Goal: Information Seeking & Learning: Learn about a topic

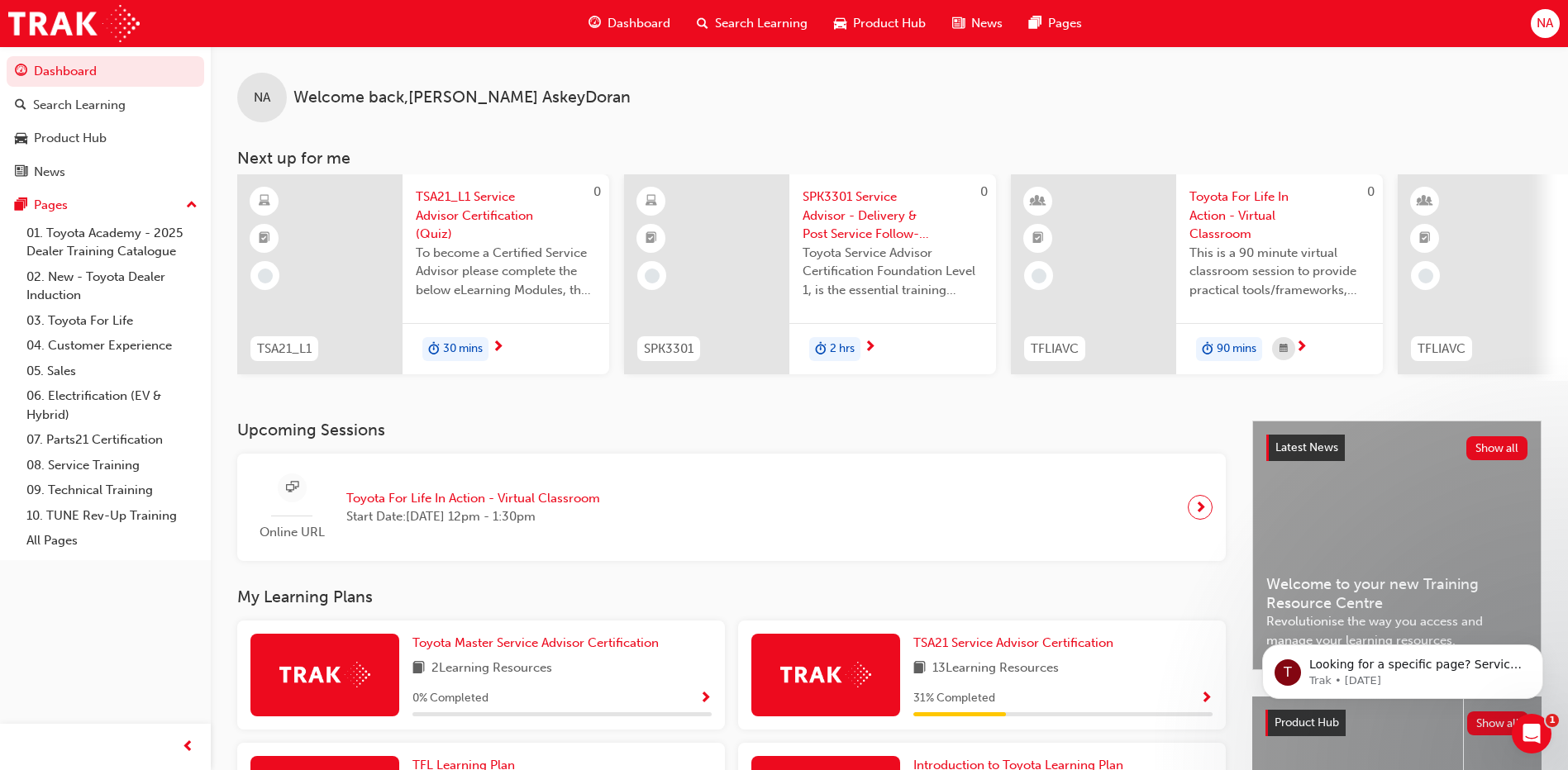
click at [724, 19] on span "Search Learning" at bounding box center [761, 24] width 92 height 19
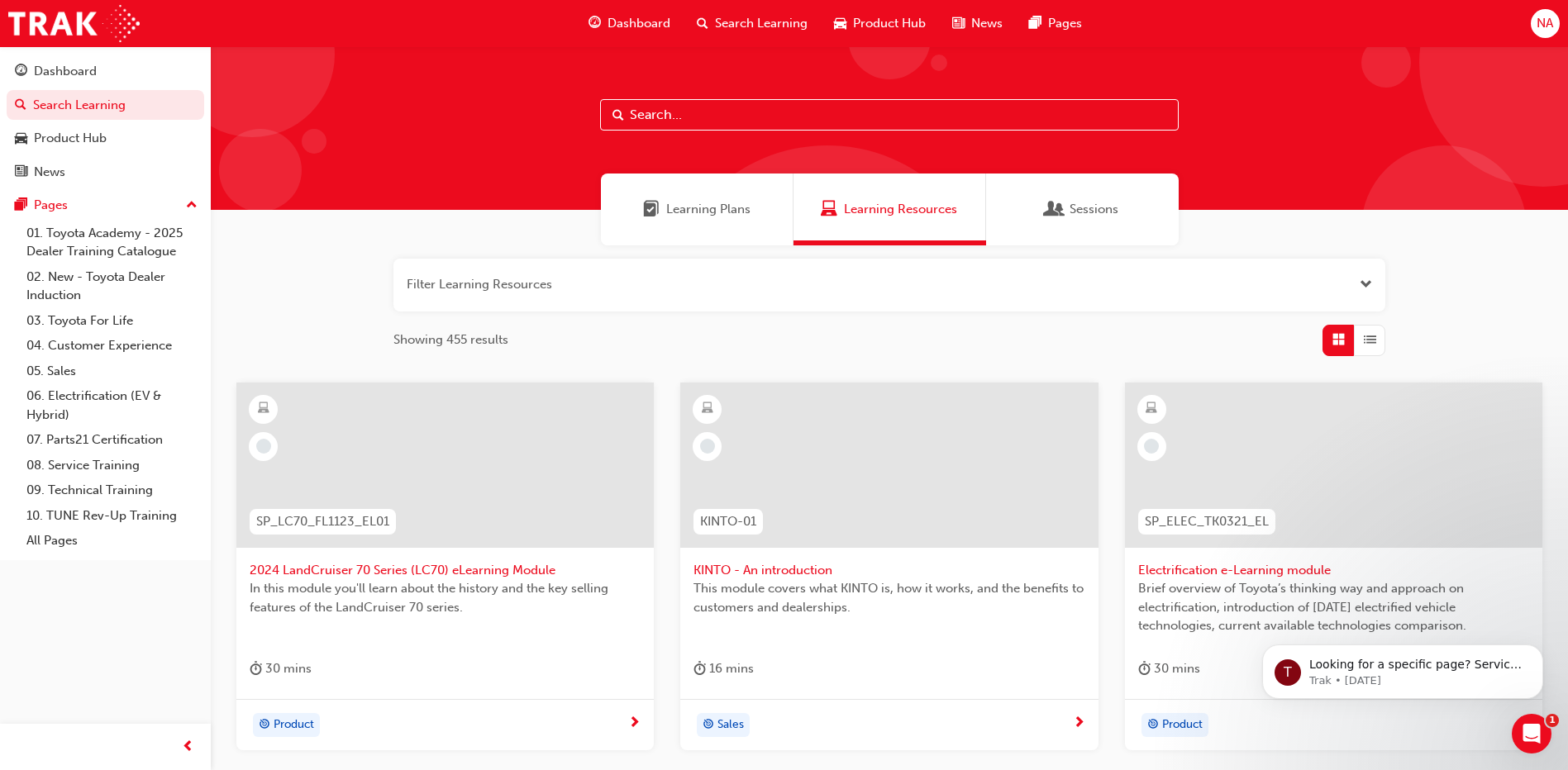
click at [667, 120] on input "text" at bounding box center [890, 114] width 578 height 31
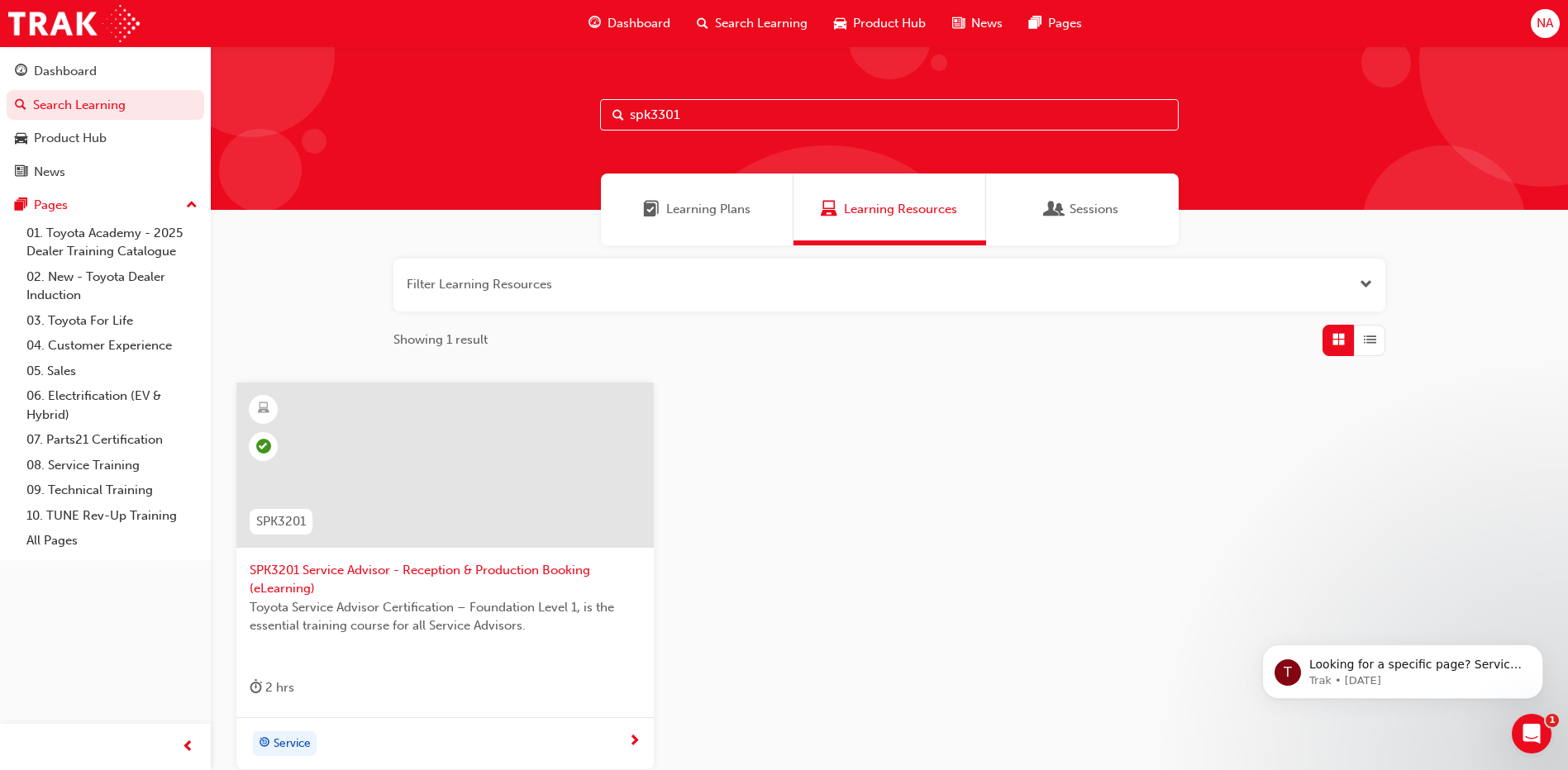
type input "spk3301"
click at [565, 667] on div "SPK3301 Service Advisor - Delivery & Post Service Follow-up (eLearning) Toyota …" at bounding box center [445, 550] width 417 height 336
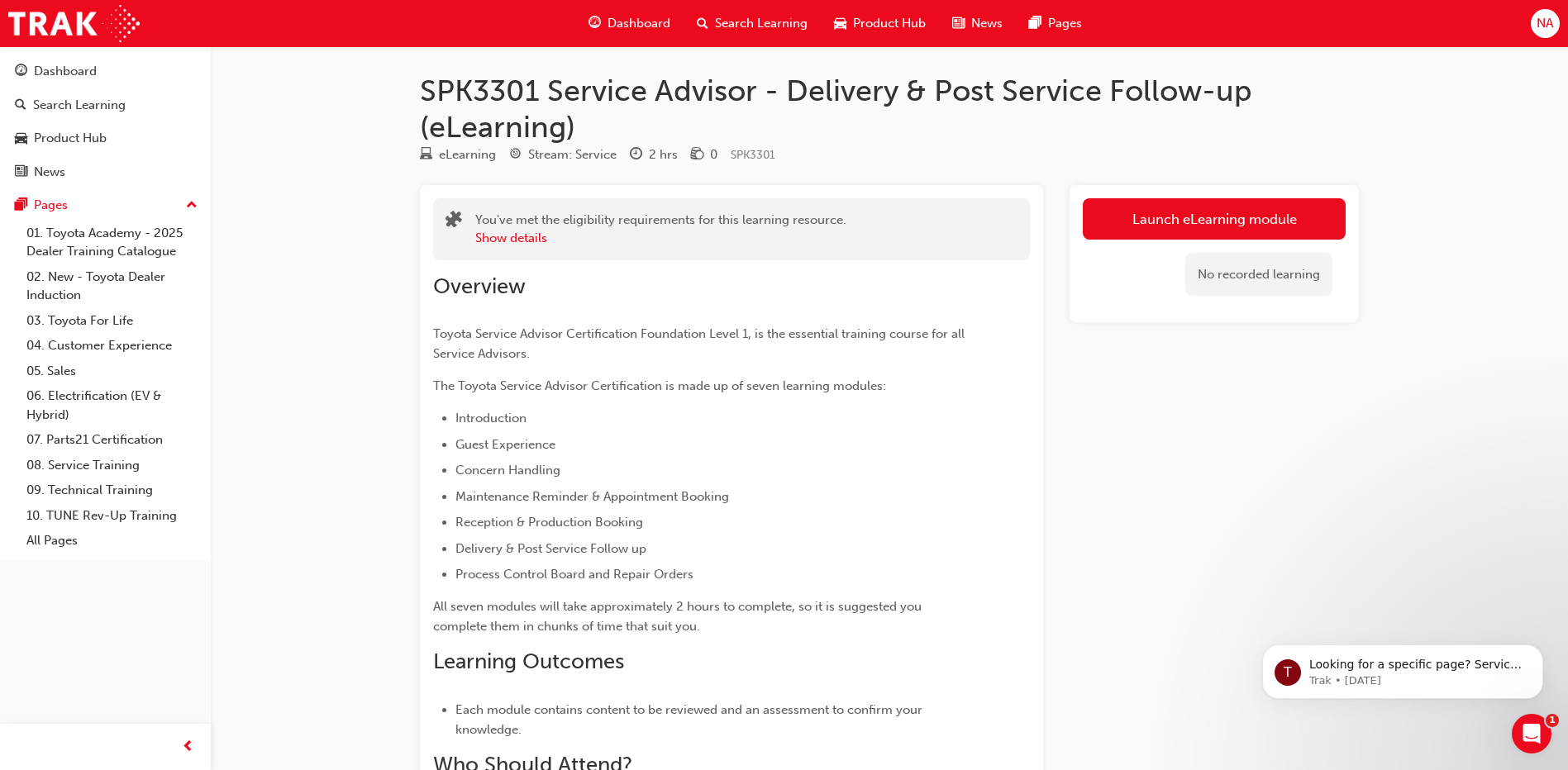
click at [1162, 220] on link "Launch eLearning module" at bounding box center [1214, 219] width 263 height 42
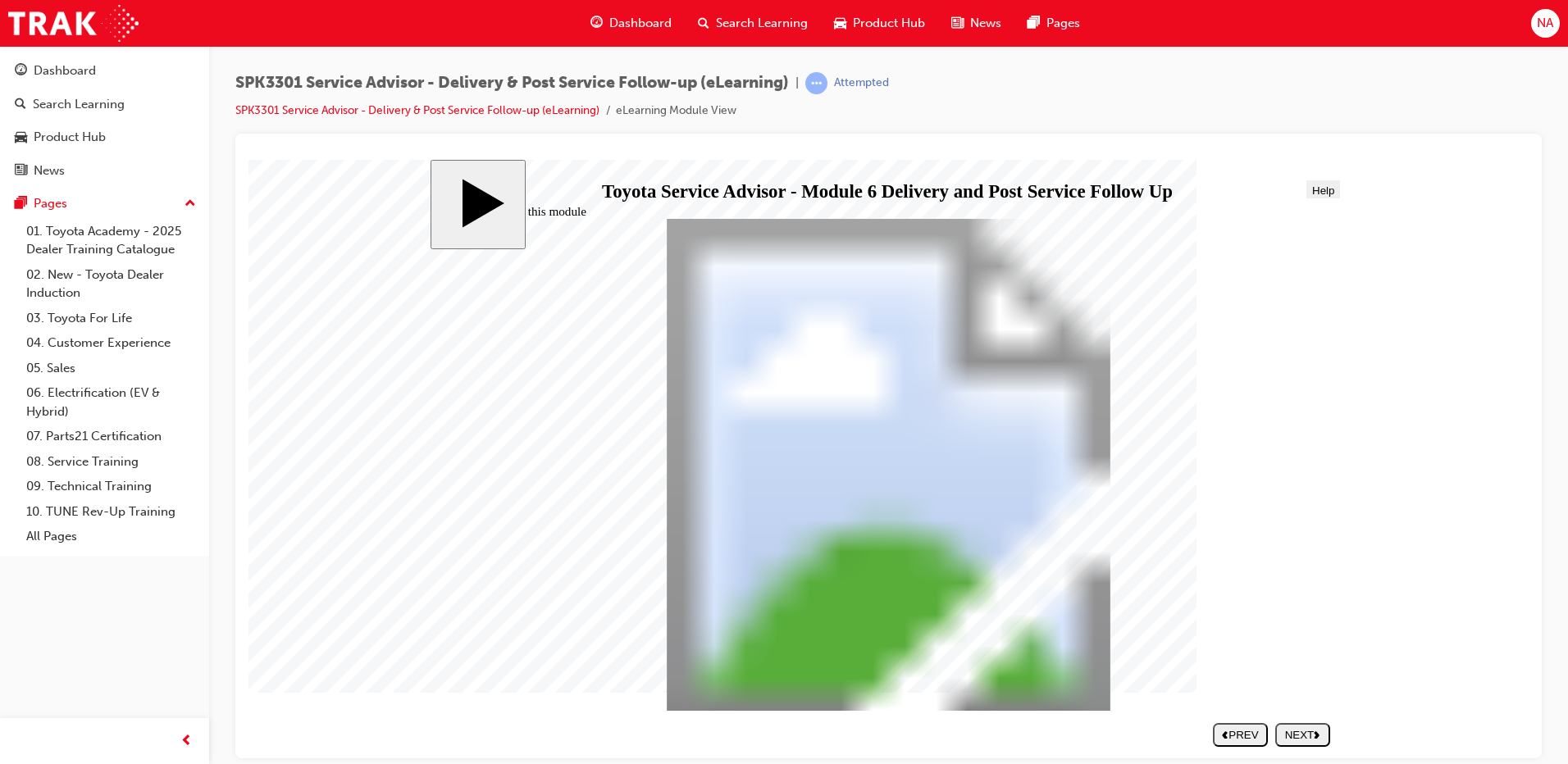
click at [1285, 736] on div "NEXT" at bounding box center [1303, 735] width 42 height 13
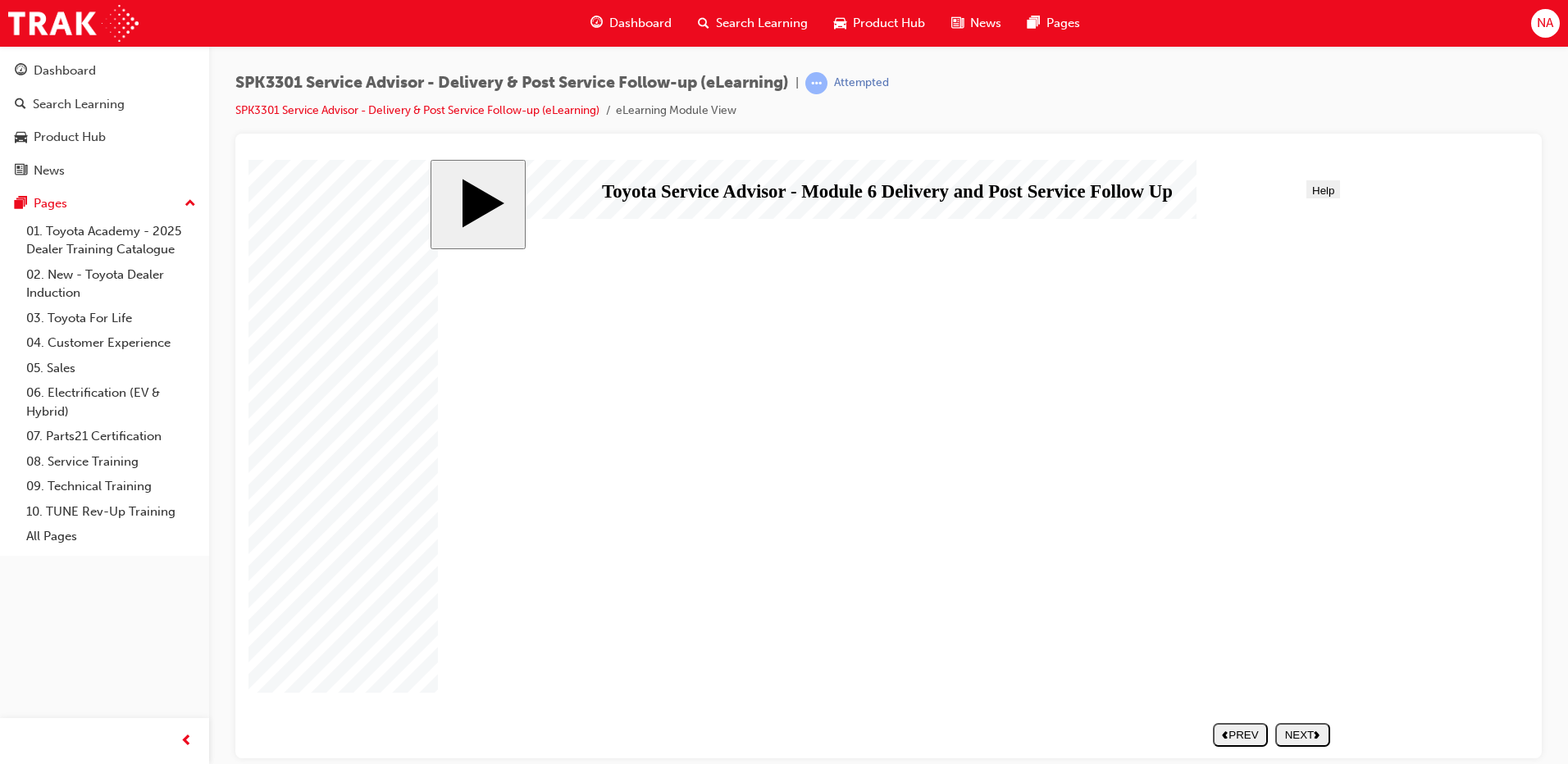
click at [1285, 736] on div "NEXT" at bounding box center [1303, 735] width 42 height 13
click at [1296, 738] on div "NEXT" at bounding box center [1303, 735] width 42 height 13
drag, startPoint x: 612, startPoint y: 641, endPoint x: 622, endPoint y: 633, distance: 12.8
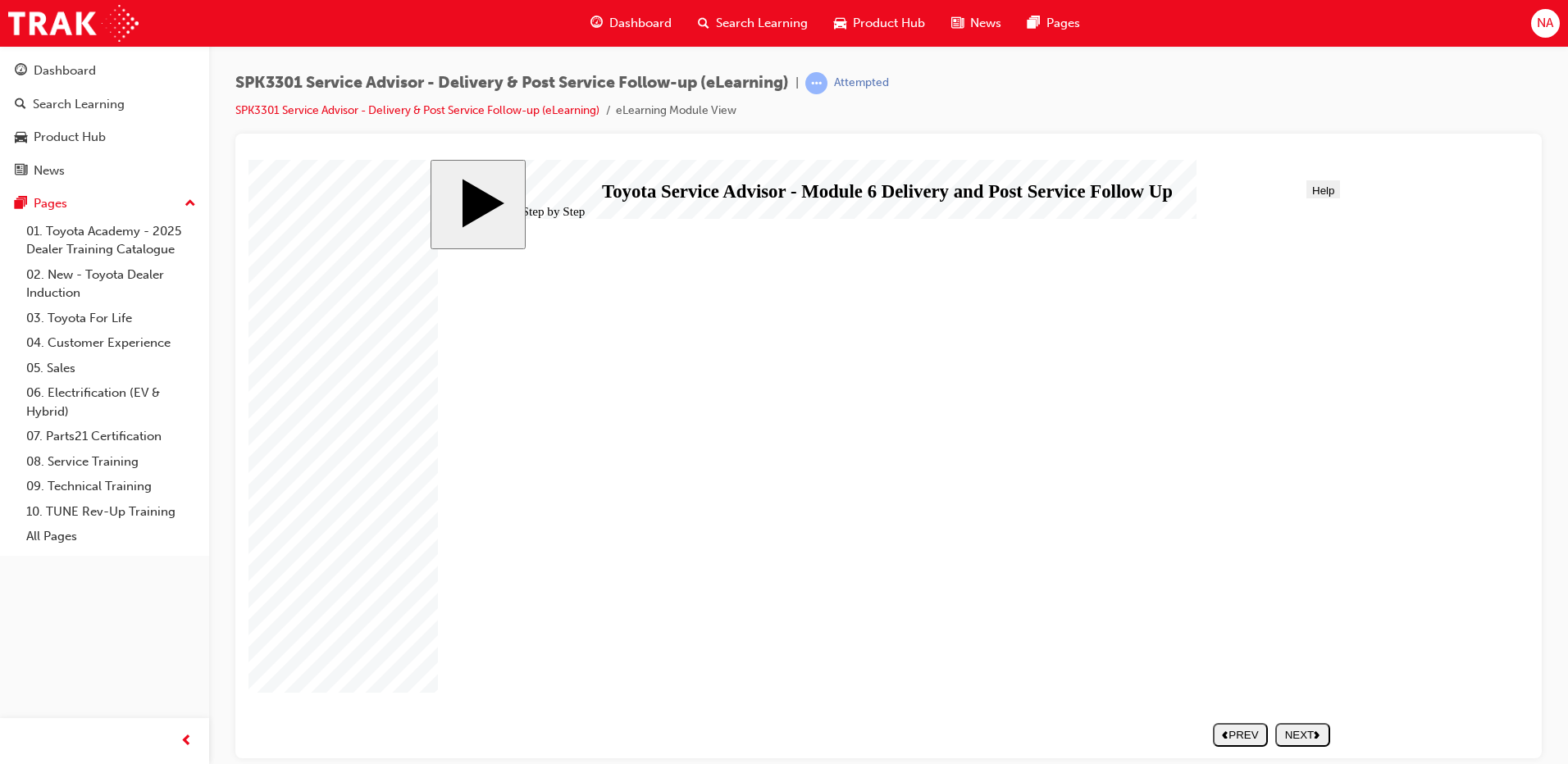
click at [1319, 736] on polygon "next" at bounding box center [1316, 734] width 5 height 8
click at [1303, 730] on div "NEXT" at bounding box center [1303, 735] width 42 height 13
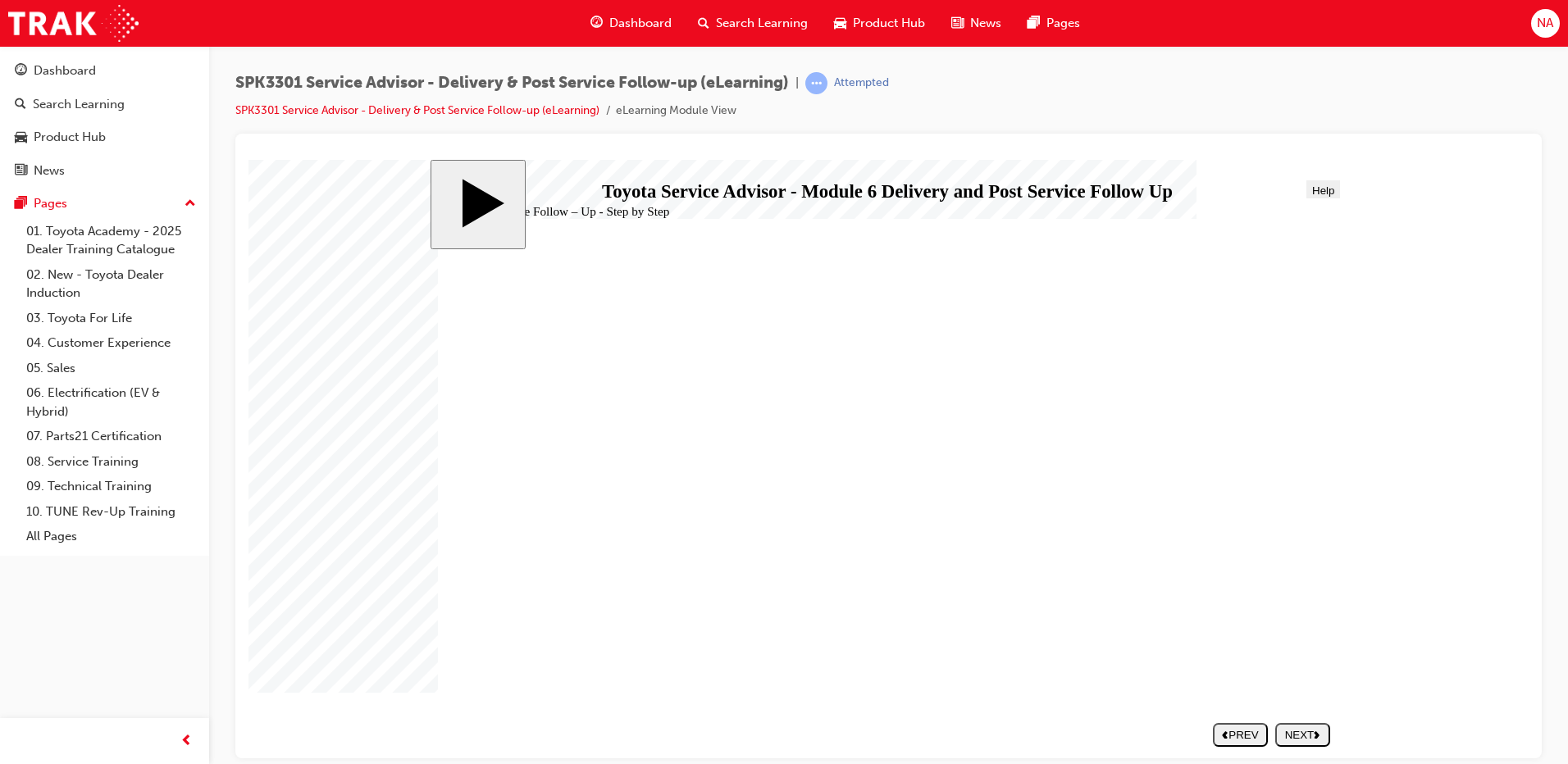
click at [1297, 733] on div "NEXT" at bounding box center [1303, 735] width 42 height 13
drag, startPoint x: 910, startPoint y: 598, endPoint x: 899, endPoint y: 597, distance: 11.0
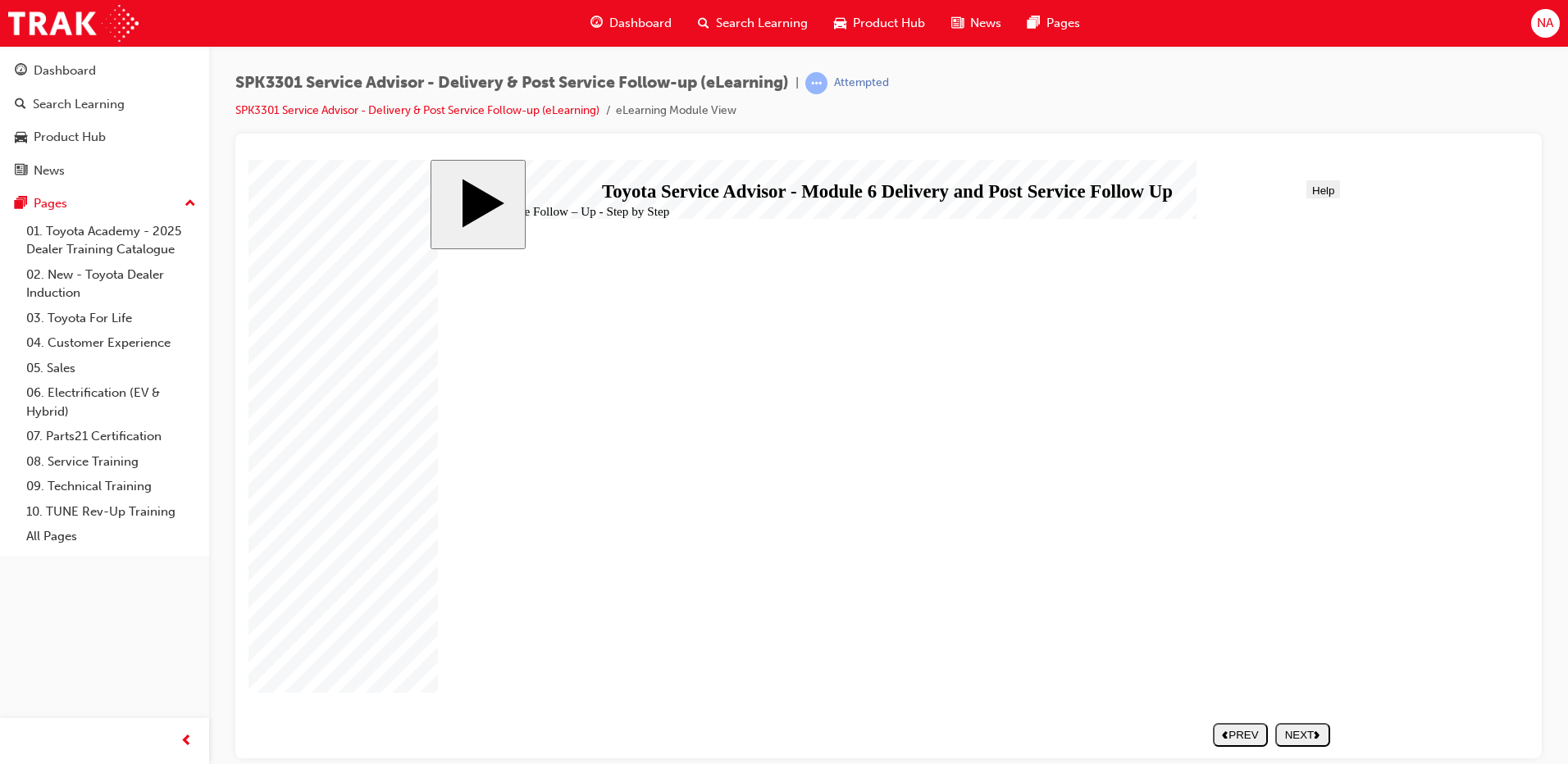
click at [1314, 734] on div "NEXT" at bounding box center [1303, 735] width 42 height 13
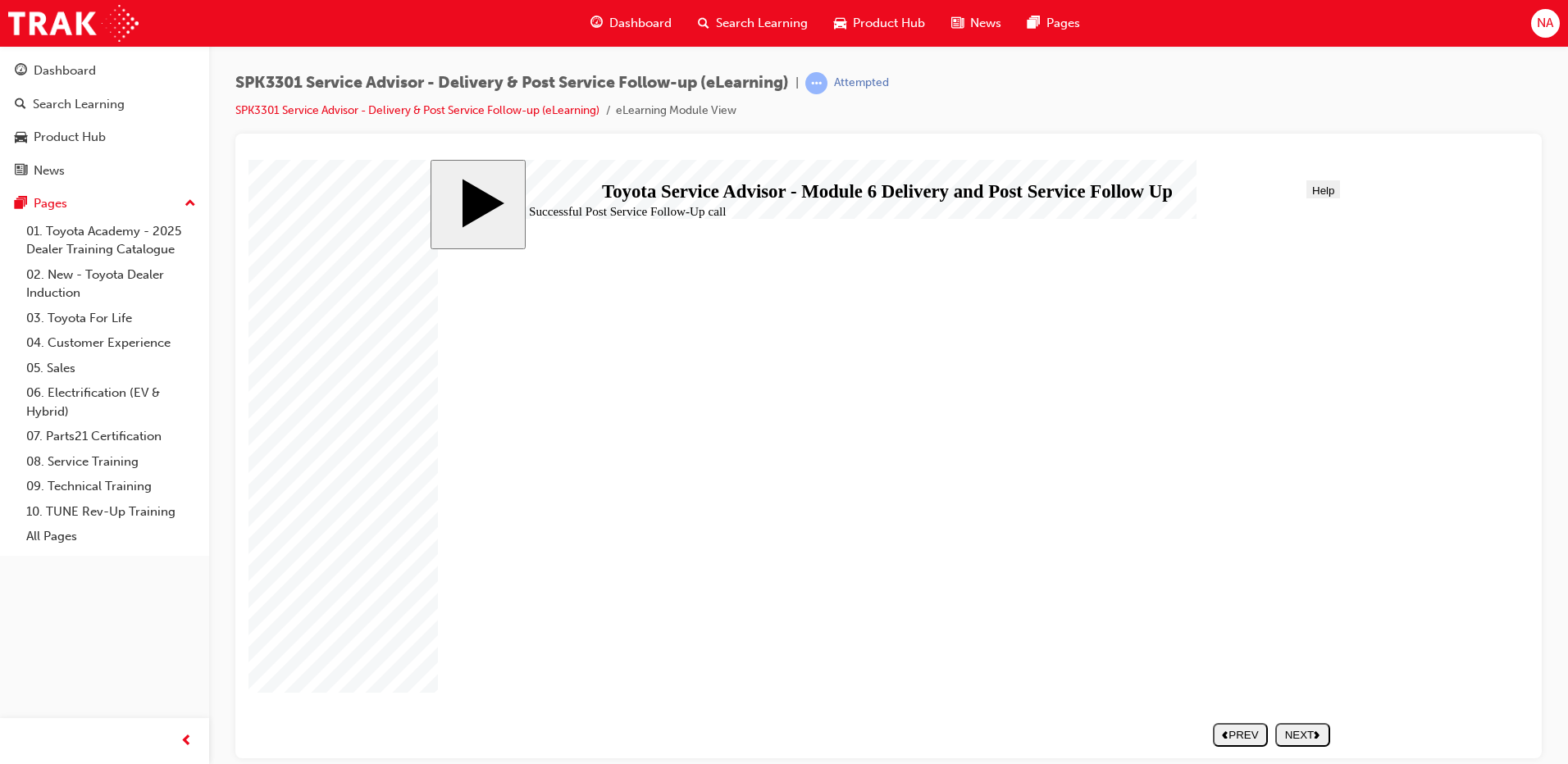
drag, startPoint x: 1016, startPoint y: 618, endPoint x: 1078, endPoint y: 664, distance: 77.2
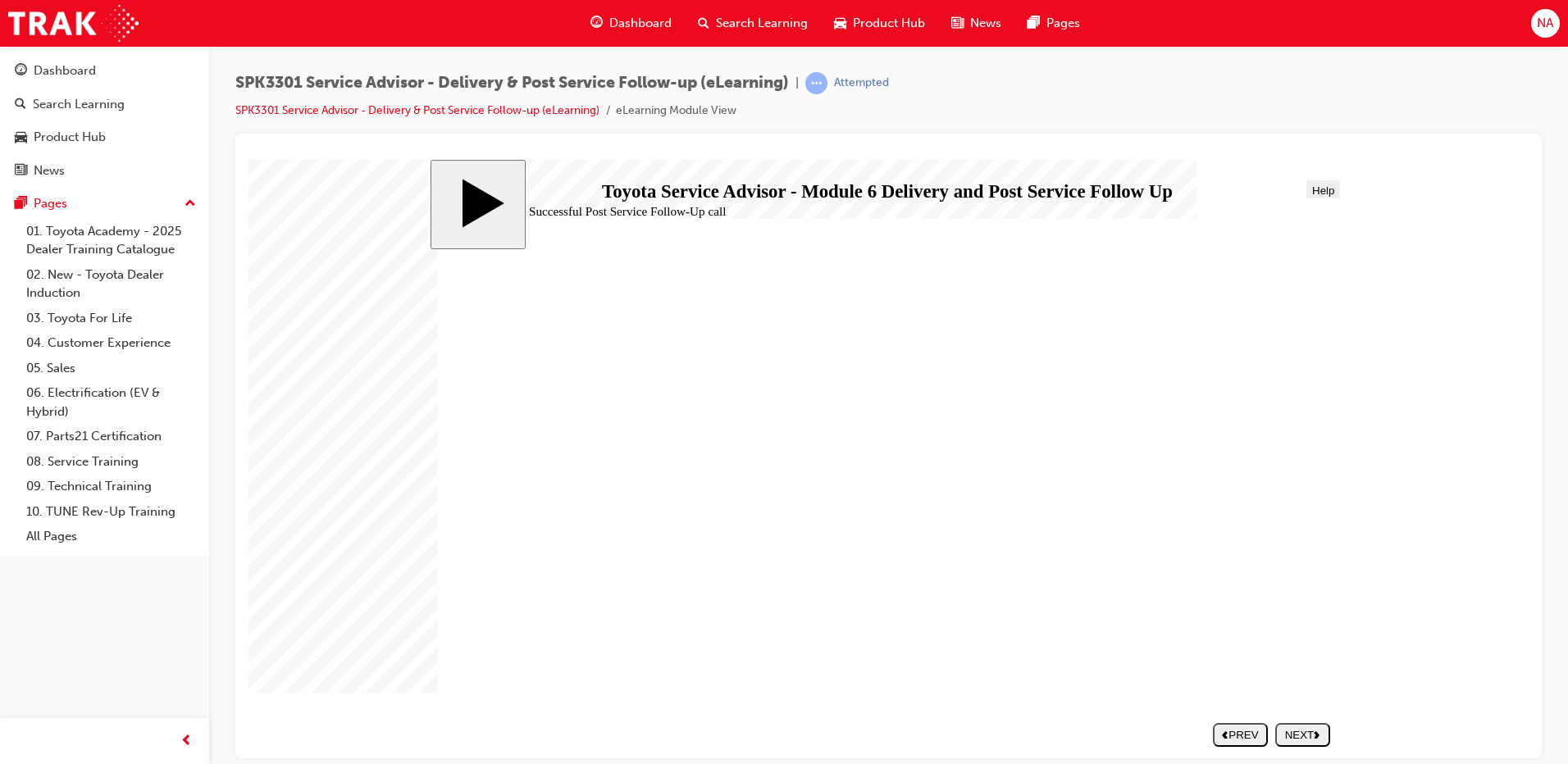
click at [1295, 743] on button "NEXT" at bounding box center [1302, 735] width 55 height 24
drag, startPoint x: 559, startPoint y: 578, endPoint x: 1055, endPoint y: 395, distance: 528.7
drag, startPoint x: 590, startPoint y: 546, endPoint x: 1002, endPoint y: 440, distance: 425.4
drag, startPoint x: 608, startPoint y: 546, endPoint x: 1087, endPoint y: 435, distance: 491.7
drag, startPoint x: 657, startPoint y: 544, endPoint x: 1095, endPoint y: 468, distance: 444.5
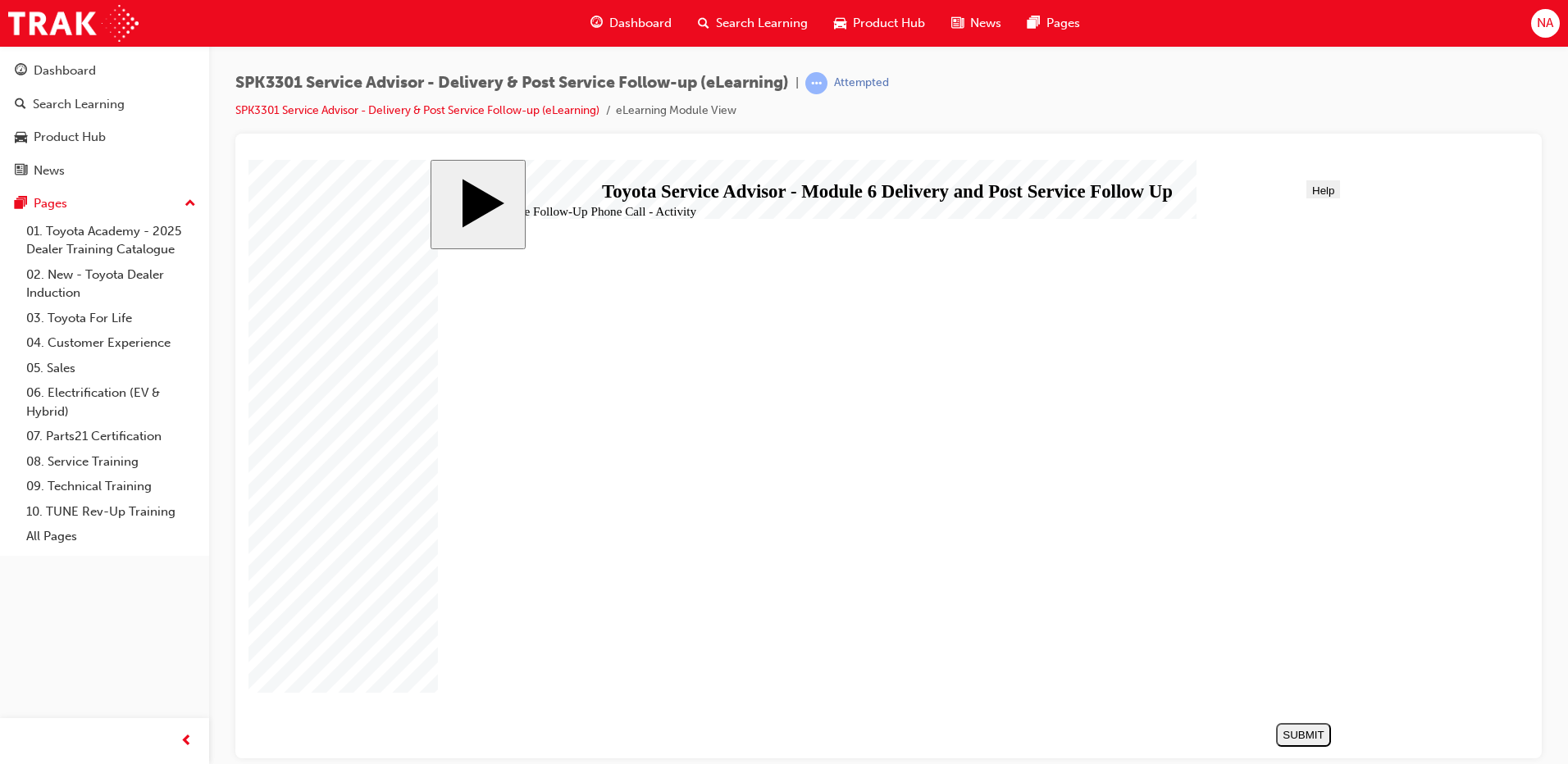
drag, startPoint x: 653, startPoint y: 620, endPoint x: 1063, endPoint y: 428, distance: 452.7
drag, startPoint x: 688, startPoint y: 607, endPoint x: 1077, endPoint y: 513, distance: 400.2
drag, startPoint x: 683, startPoint y: 476, endPoint x: 1165, endPoint y: 441, distance: 483.3
drag, startPoint x: 685, startPoint y: 464, endPoint x: 1142, endPoint y: 525, distance: 461.1
drag, startPoint x: 719, startPoint y: 510, endPoint x: 1140, endPoint y: 562, distance: 424.2
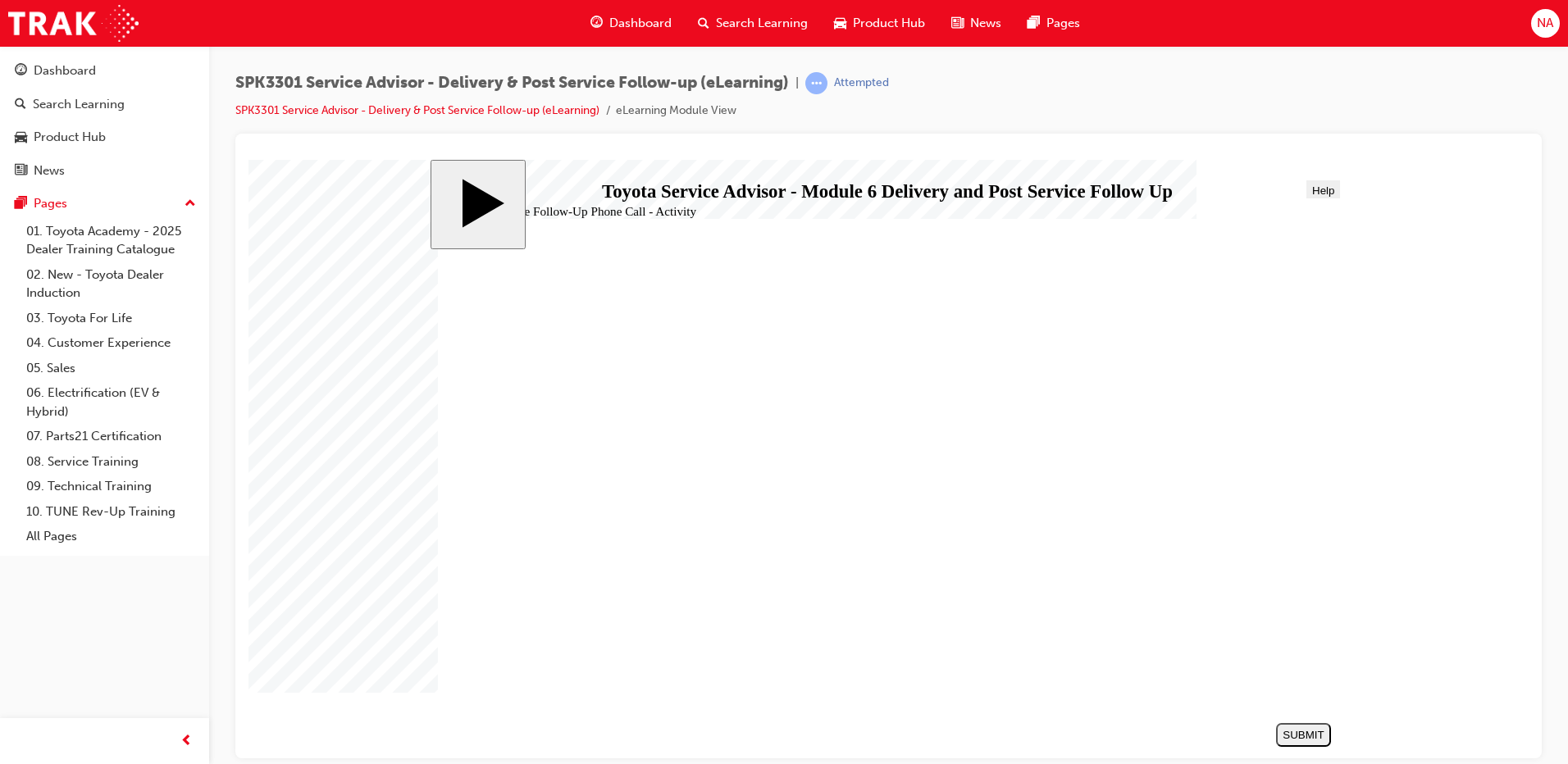
drag, startPoint x: 720, startPoint y: 524, endPoint x: 1136, endPoint y: 609, distance: 424.6
drag, startPoint x: 1055, startPoint y: 560, endPoint x: 1059, endPoint y: 419, distance: 141.1
drag, startPoint x: 699, startPoint y: 512, endPoint x: 966, endPoint y: 568, distance: 272.8
drag, startPoint x: 714, startPoint y: 449, endPoint x: 777, endPoint y: 432, distance: 65.3
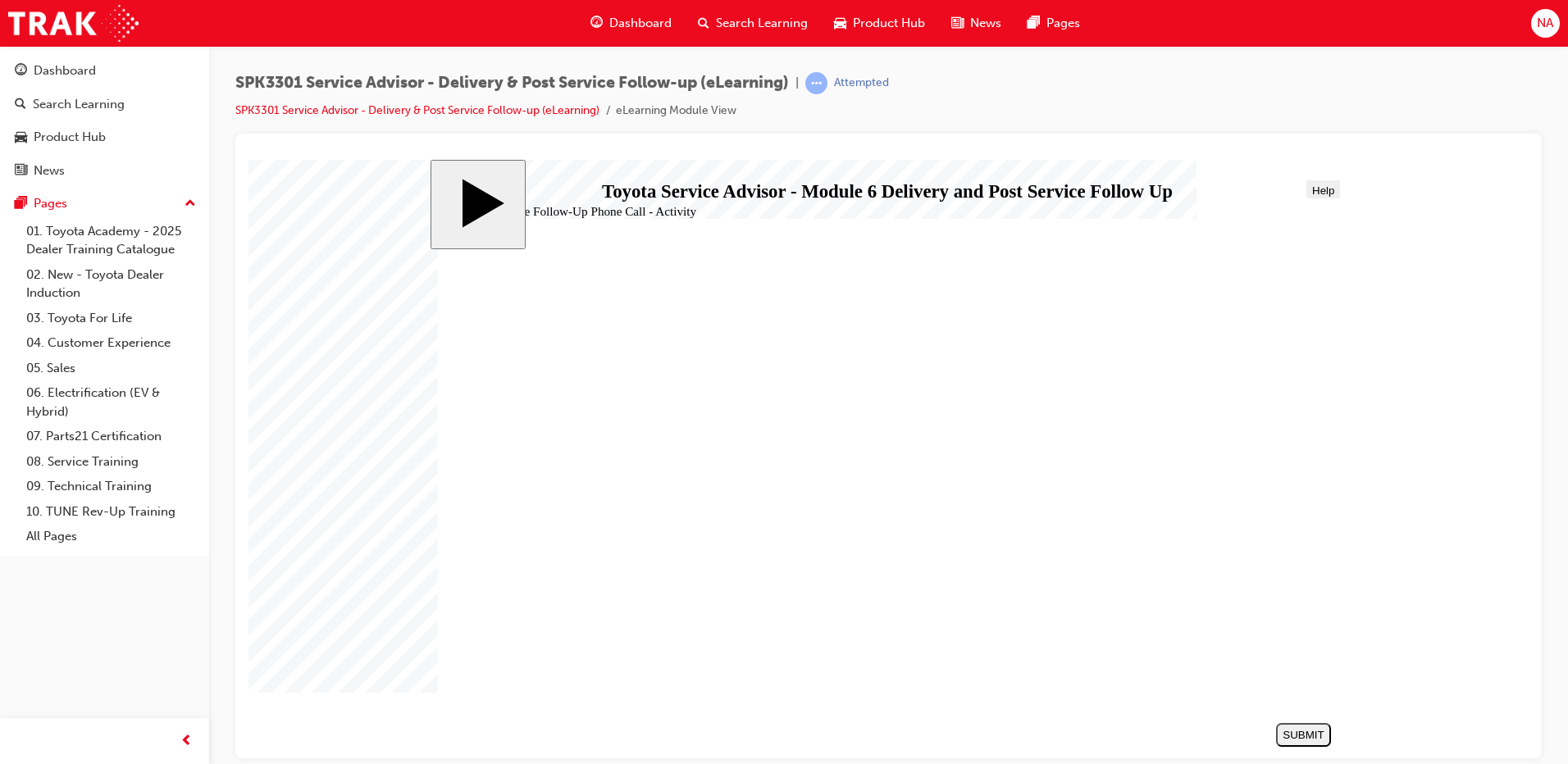
drag, startPoint x: 746, startPoint y: 437, endPoint x: 1163, endPoint y: 564, distance: 435.9
drag, startPoint x: 717, startPoint y: 447, endPoint x: 775, endPoint y: 417, distance: 65.3
drag, startPoint x: 775, startPoint y: 417, endPoint x: 1148, endPoint y: 406, distance: 373.2
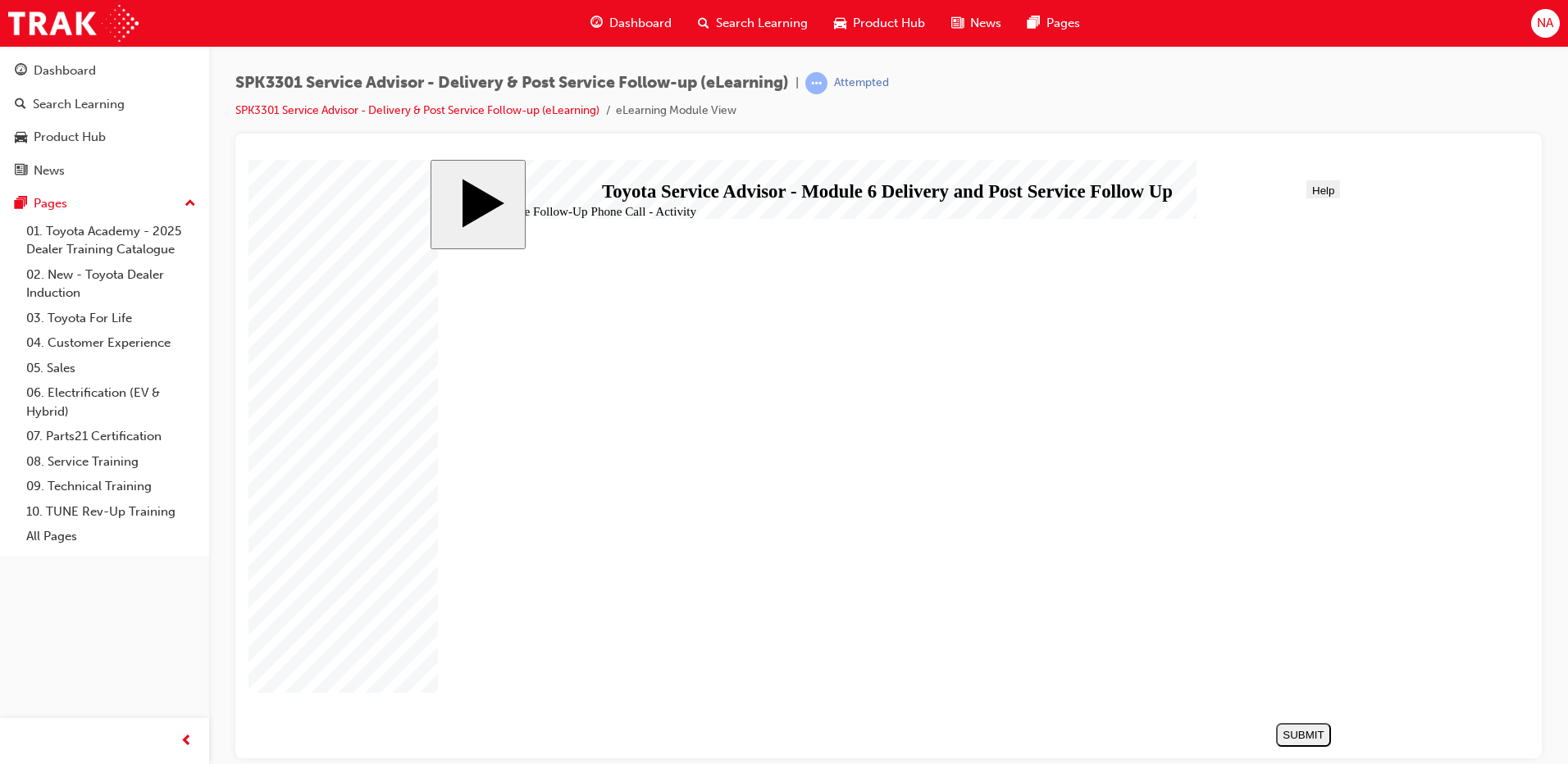
drag, startPoint x: 675, startPoint y: 422, endPoint x: 1107, endPoint y: 441, distance: 432.4
drag, startPoint x: 554, startPoint y: 615, endPoint x: 1041, endPoint y: 576, distance: 488.6
click at [1282, 730] on div "SUBMIT" at bounding box center [1303, 735] width 42 height 13
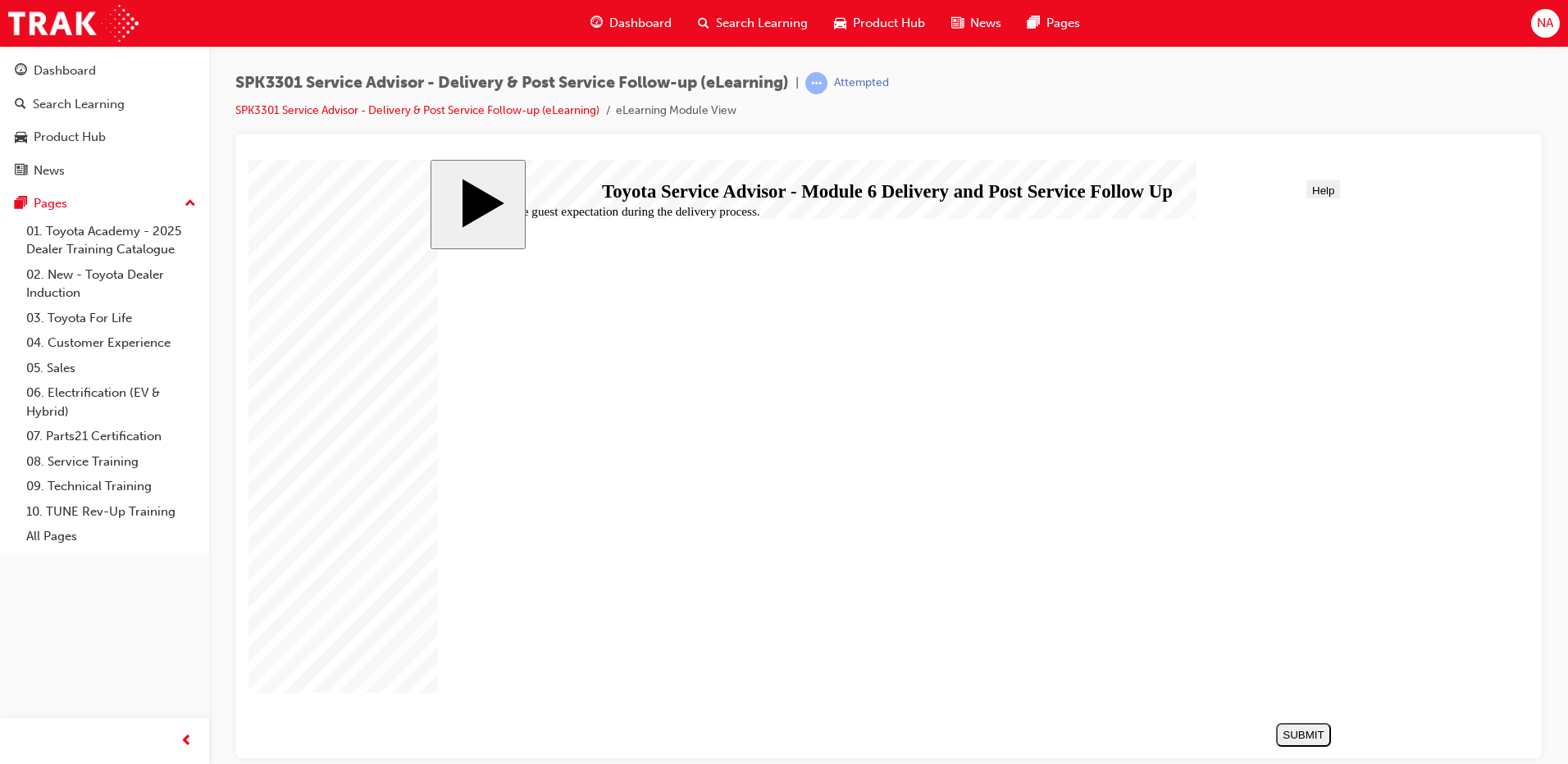
radio input "false"
radio input "true"
click at [1307, 730] on div "SUBMIT" at bounding box center [1303, 735] width 42 height 13
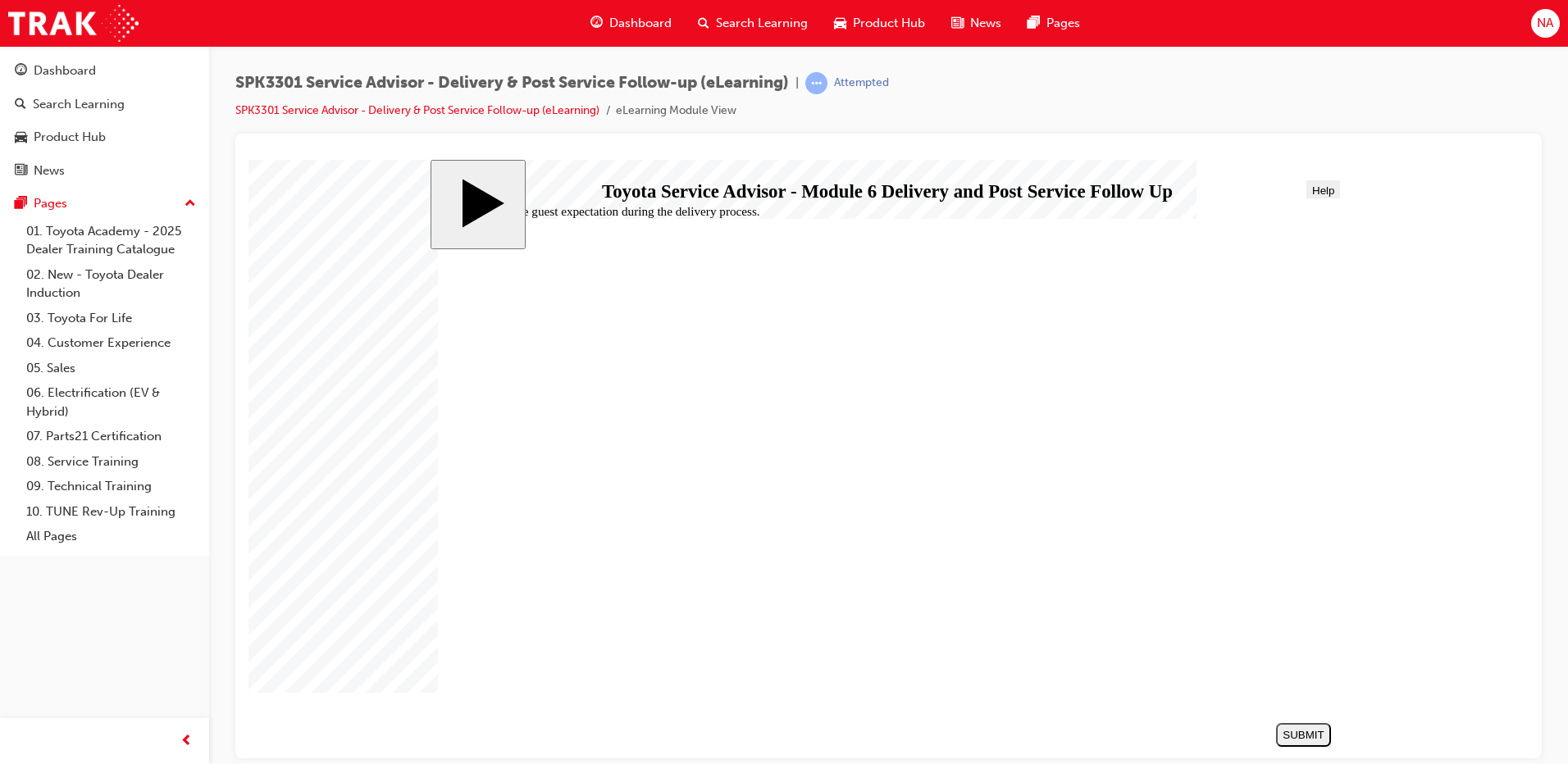
radio input "false"
radio input "true"
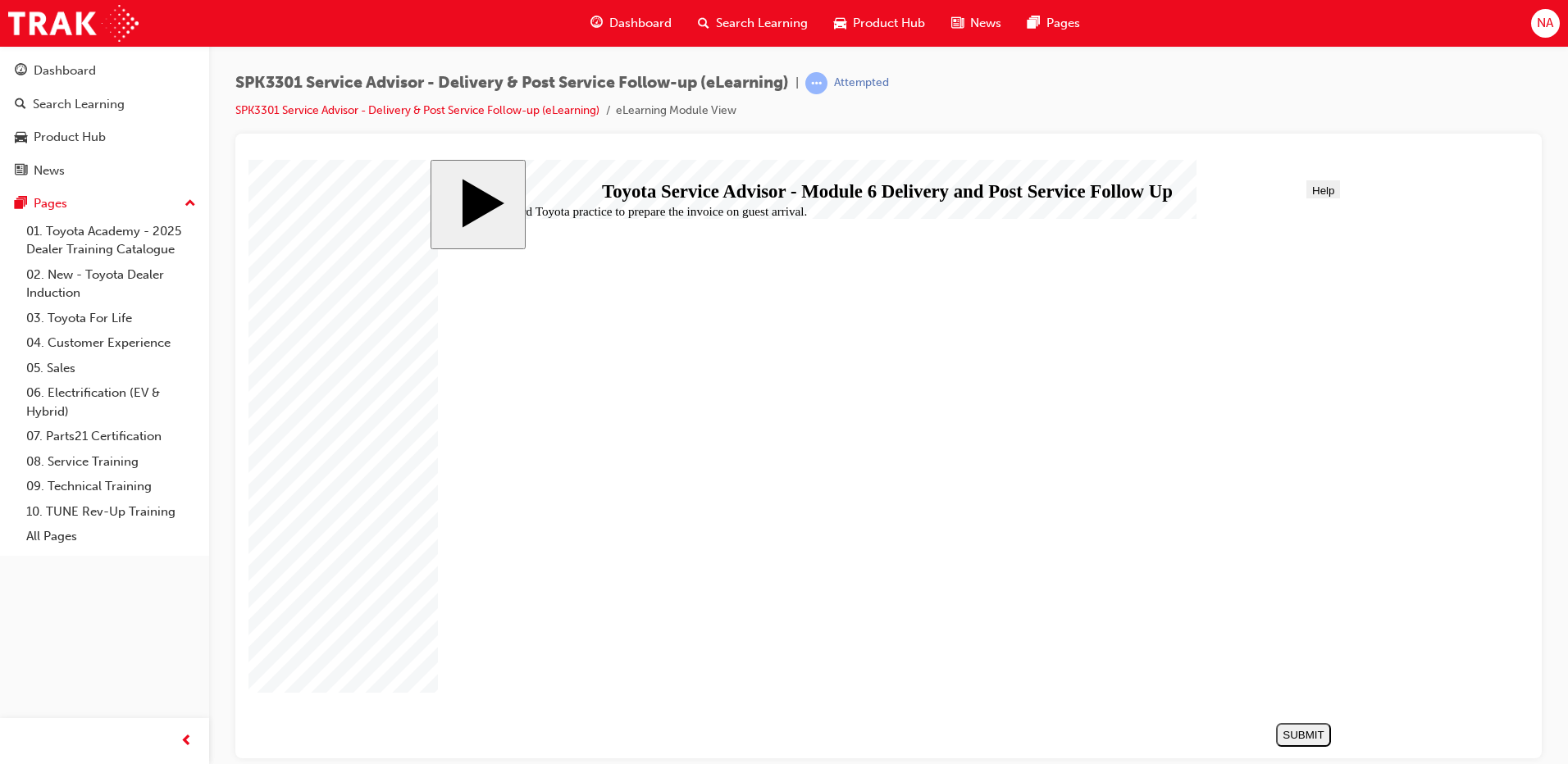
click at [1280, 726] on button "SUBMIT" at bounding box center [1303, 735] width 55 height 24
radio input "true"
click at [1312, 741] on button "SUBMIT" at bounding box center [1303, 735] width 55 height 24
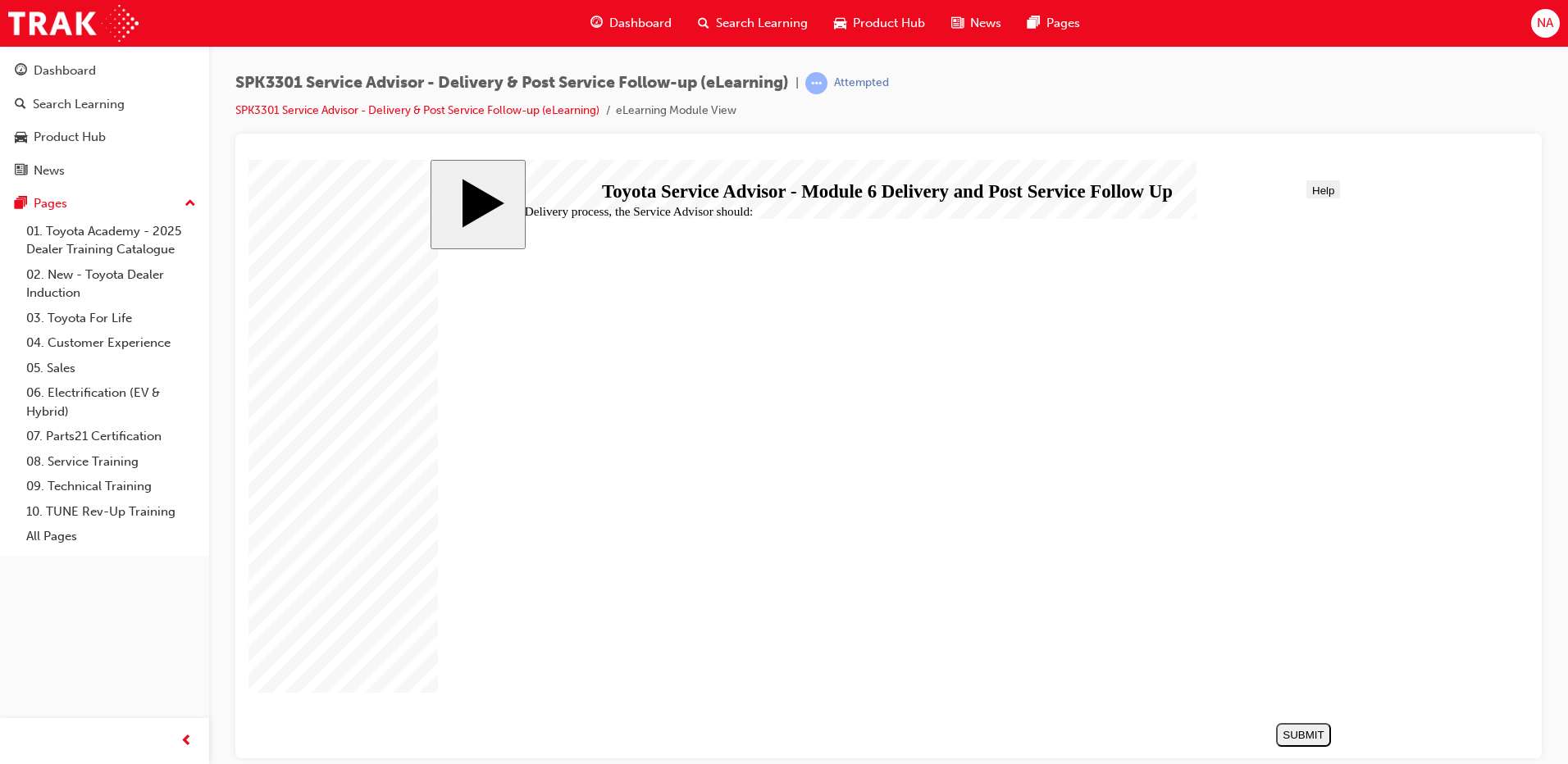
radio input "true"
click at [1287, 733] on div "SUBMIT" at bounding box center [1303, 735] width 42 height 13
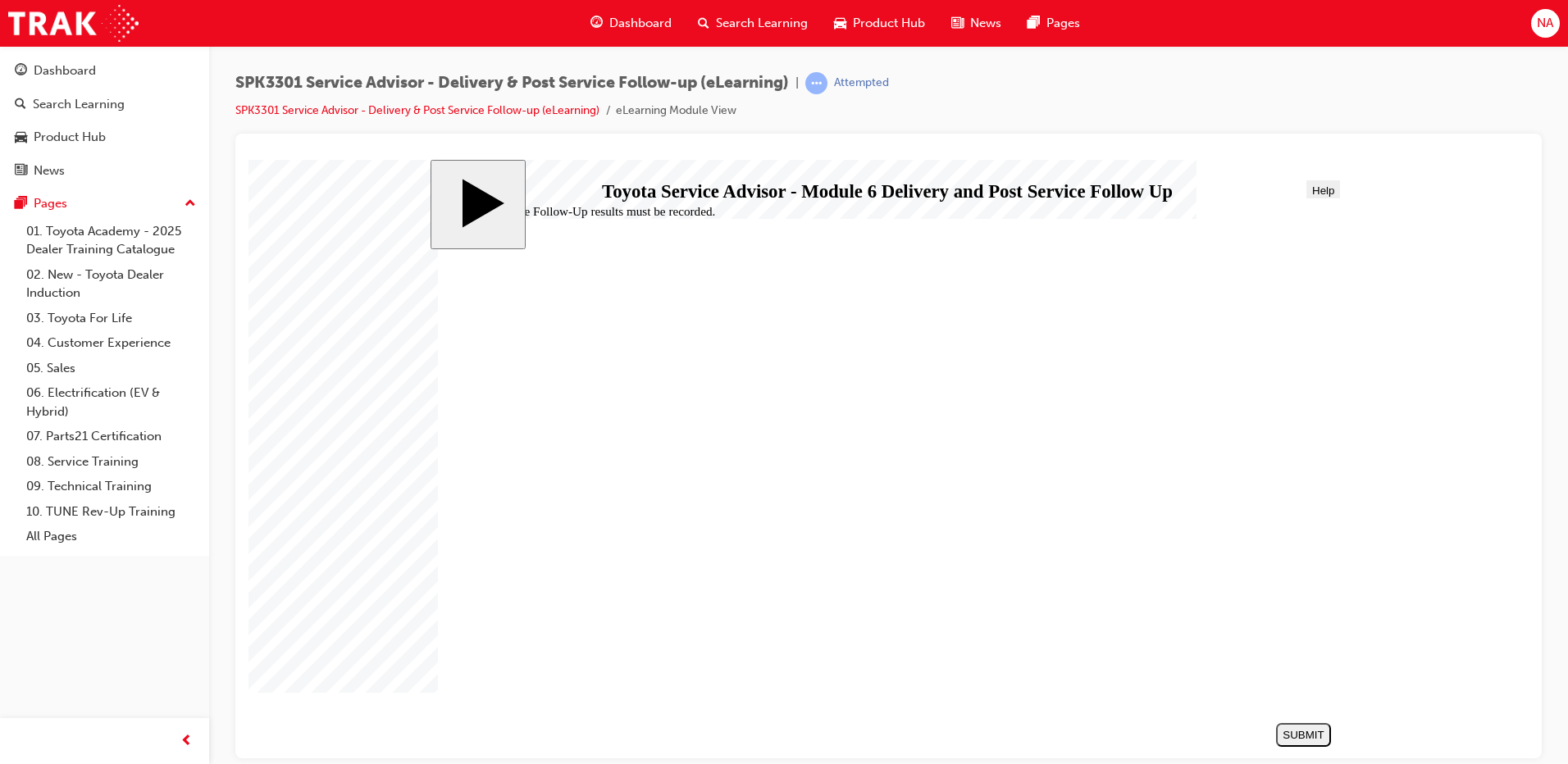
radio input "true"
click at [1286, 730] on div "SUBMIT" at bounding box center [1303, 735] width 42 height 13
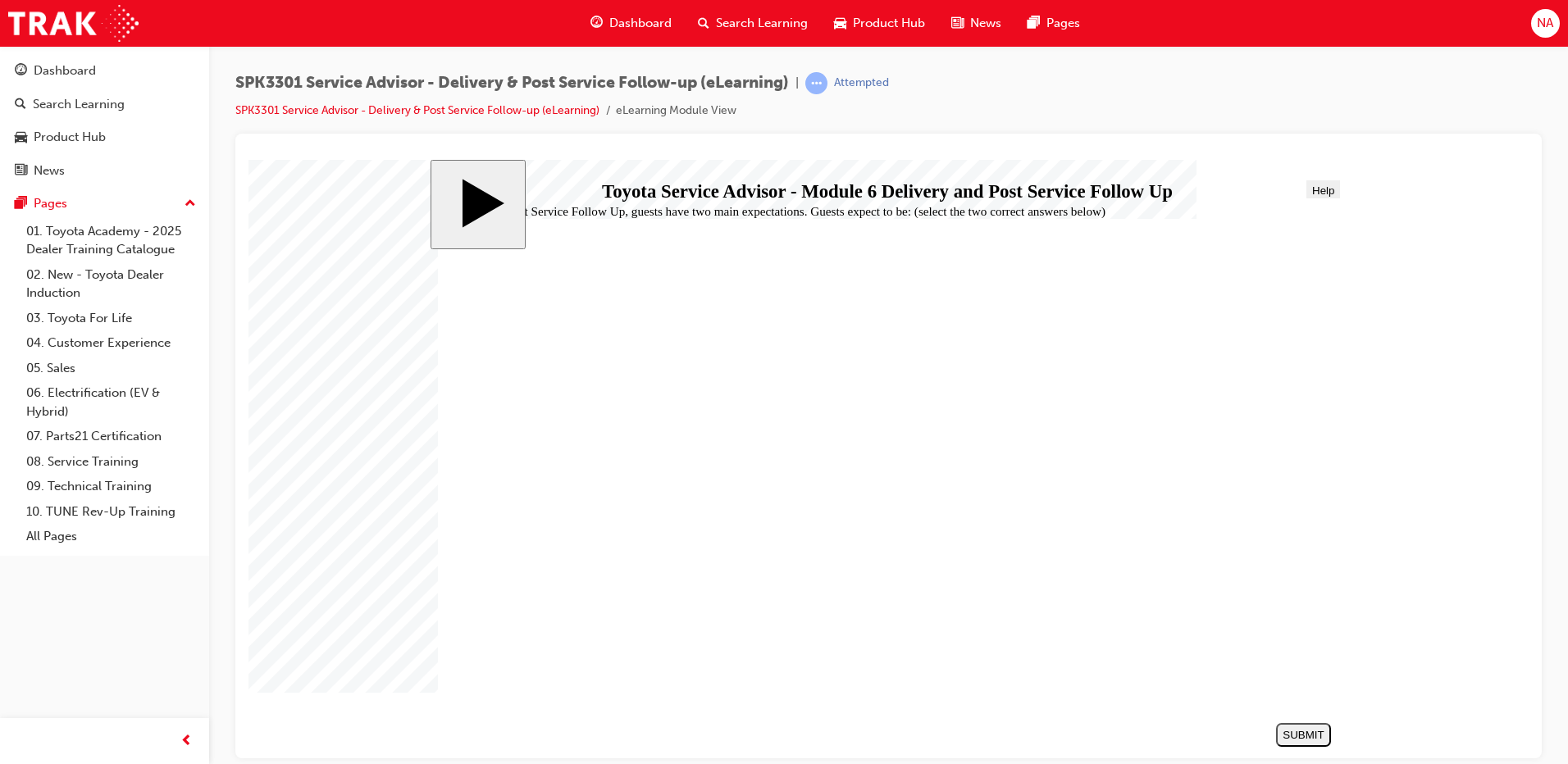
checkbox input "true"
drag, startPoint x: 1332, startPoint y: 730, endPoint x: 1318, endPoint y: 732, distance: 14.1
click at [1326, 731] on section "SUBMIT NEXT PREV" at bounding box center [884, 734] width 908 height 36
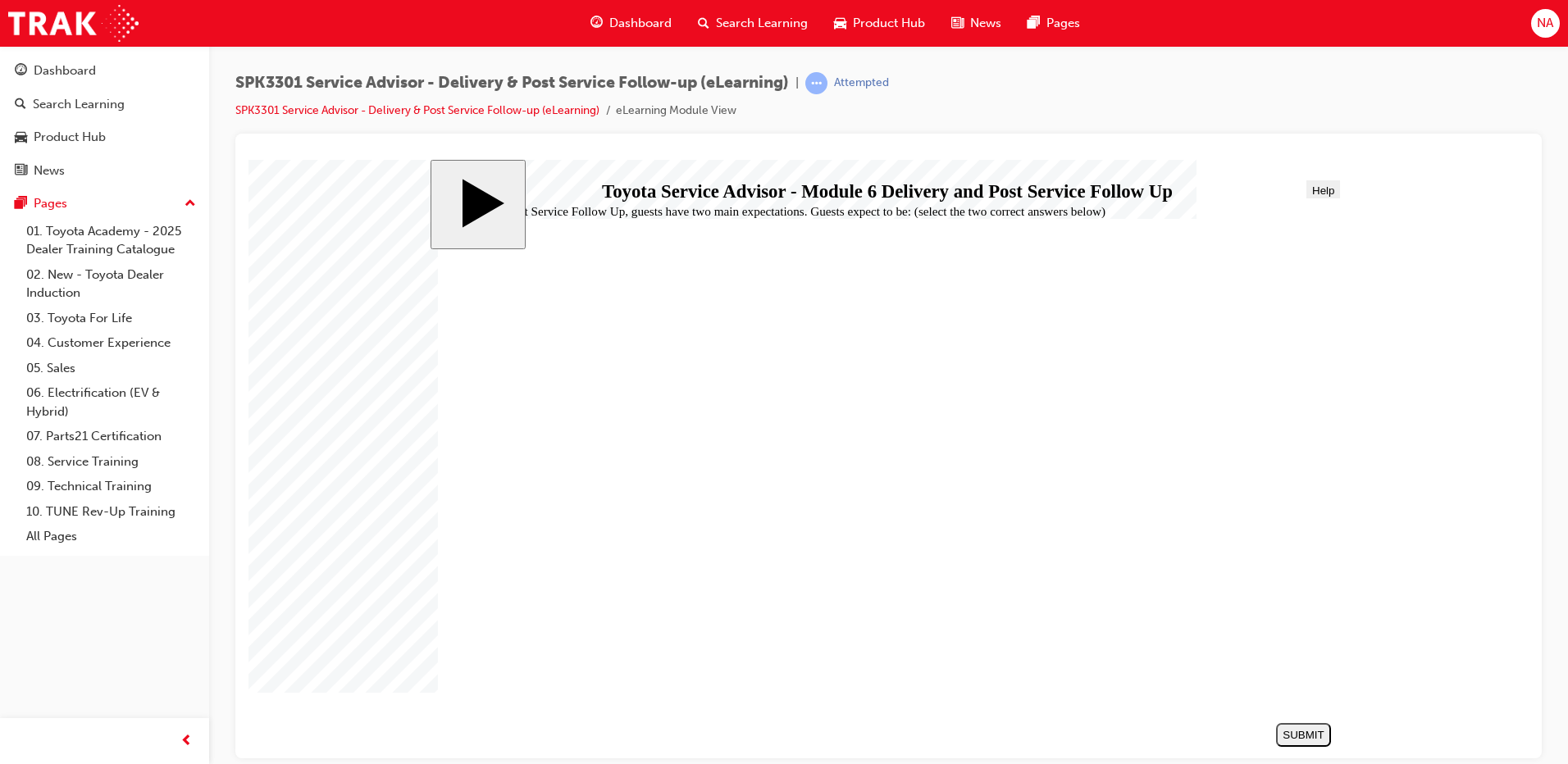
click at [1315, 733] on div "SUBMIT" at bounding box center [1303, 735] width 42 height 13
radio input "true"
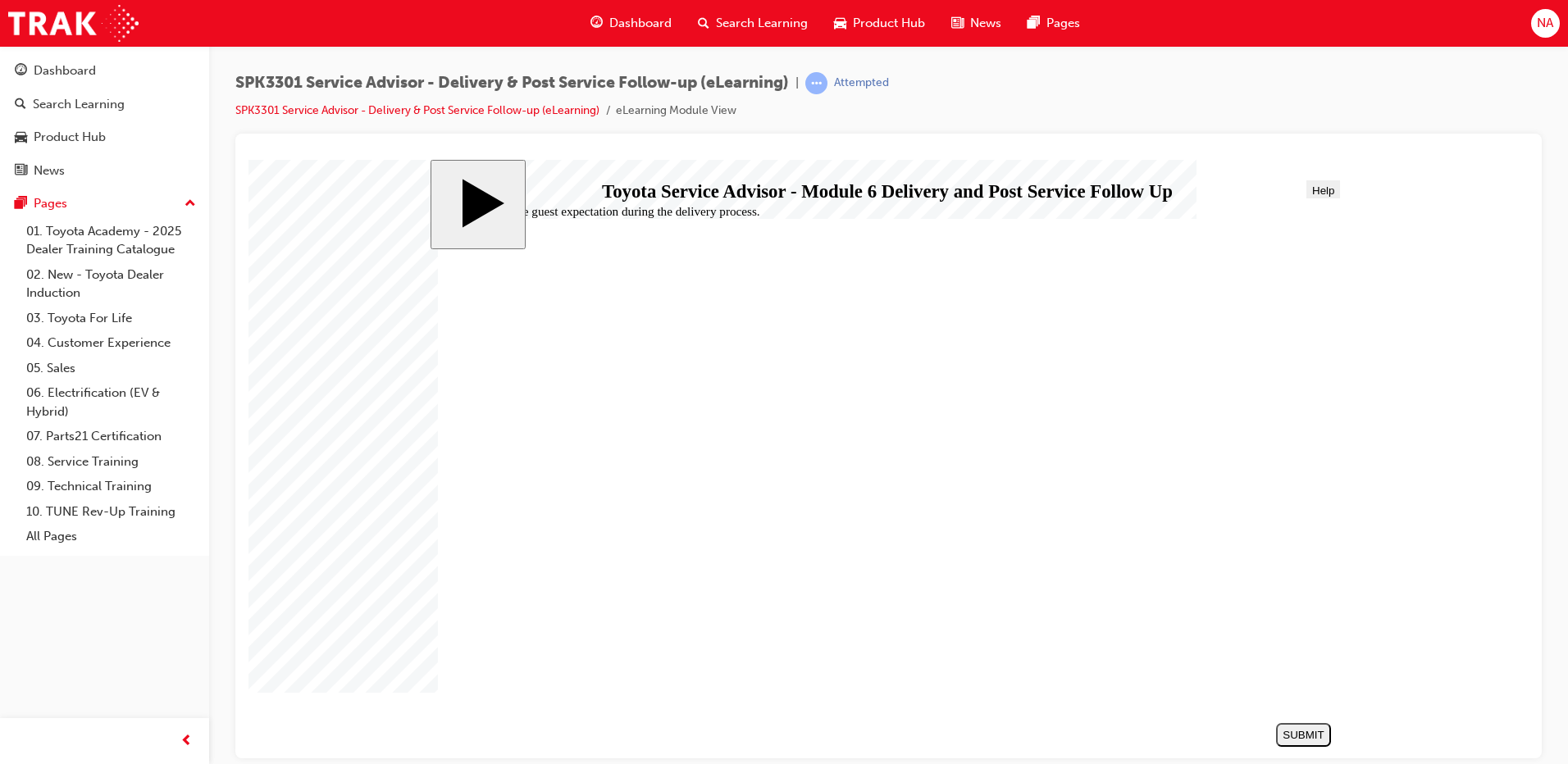
click at [1287, 730] on div "SUBMIT" at bounding box center [1303, 735] width 42 height 13
radio input "true"
click at [1318, 735] on div "SUBMIT" at bounding box center [1303, 735] width 42 height 13
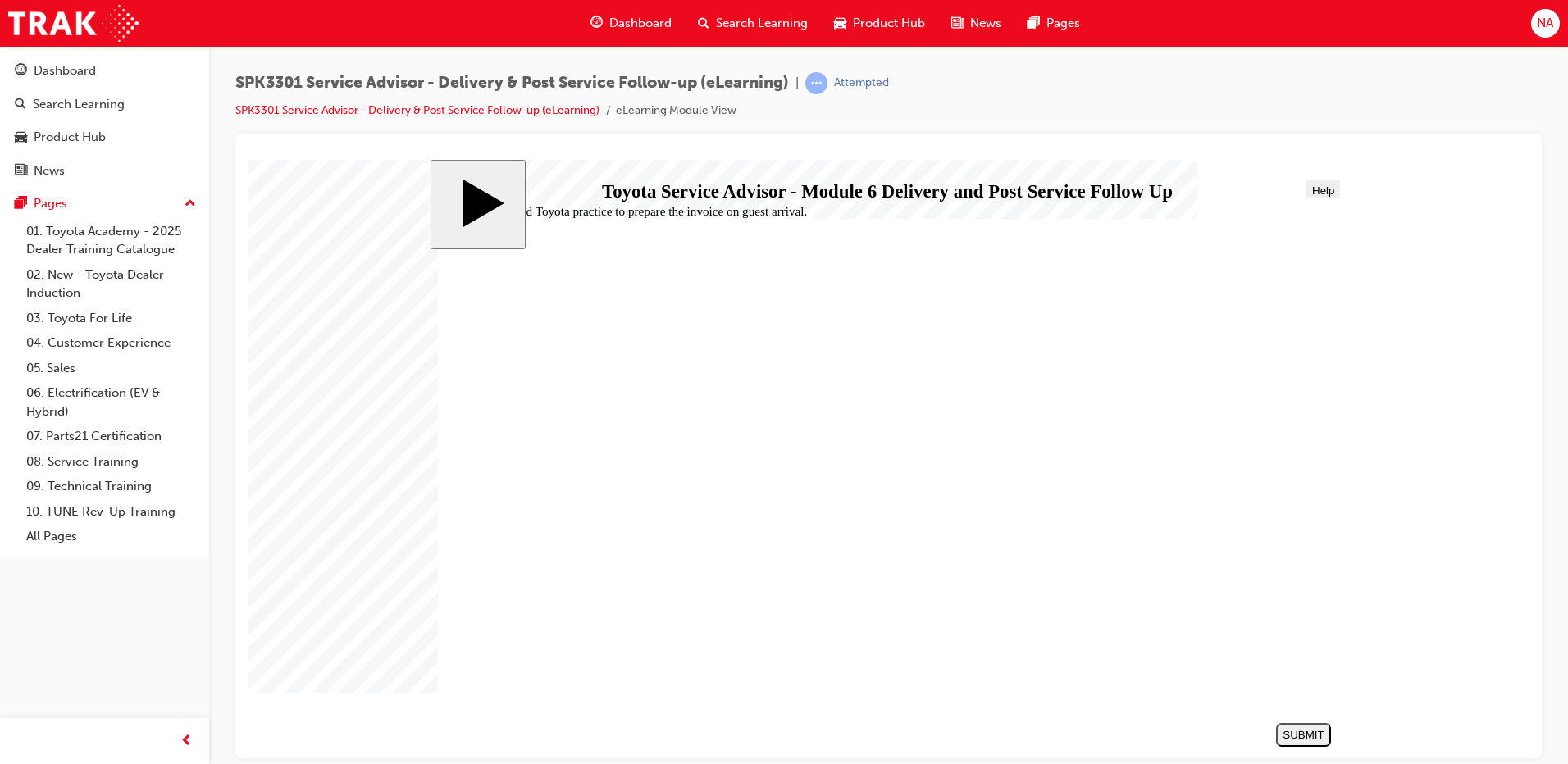
radio input "true"
click at [1302, 736] on div "SUBMIT" at bounding box center [1303, 735] width 42 height 13
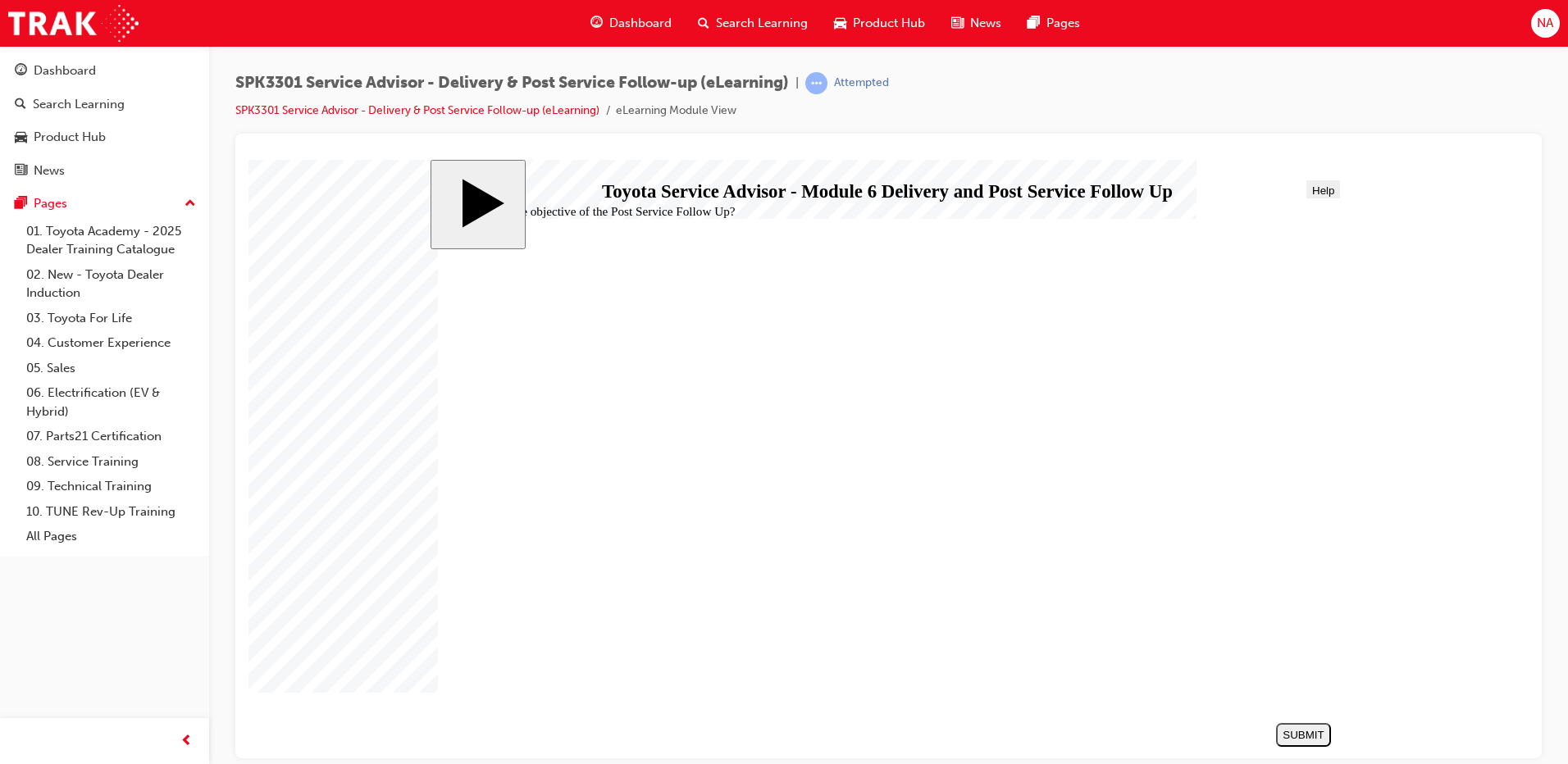
radio input "true"
click at [1301, 742] on button "SUBMIT" at bounding box center [1303, 735] width 55 height 24
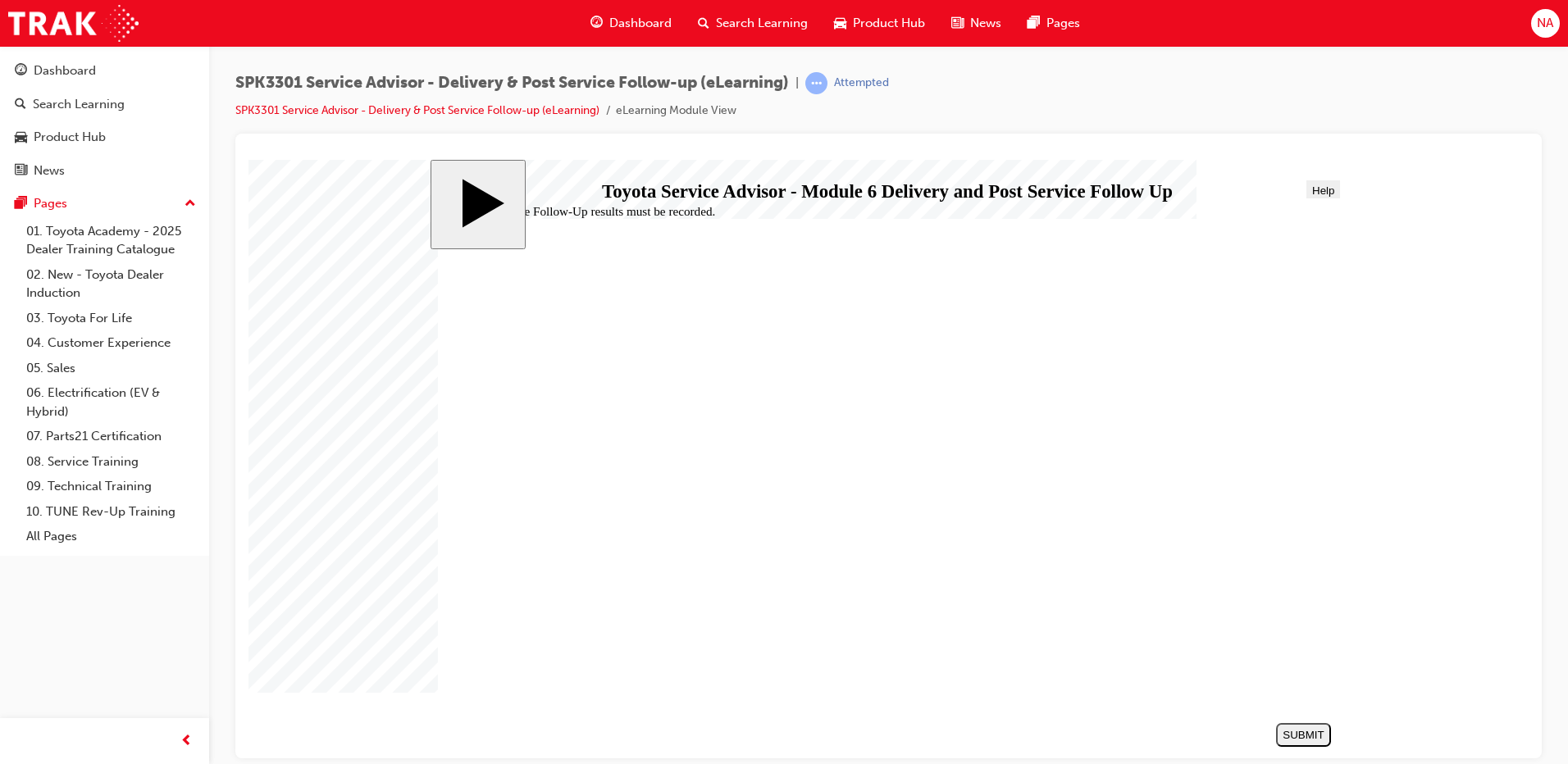
radio input "true"
click at [1324, 730] on div "SUBMIT" at bounding box center [1303, 735] width 42 height 13
checkbox input "true"
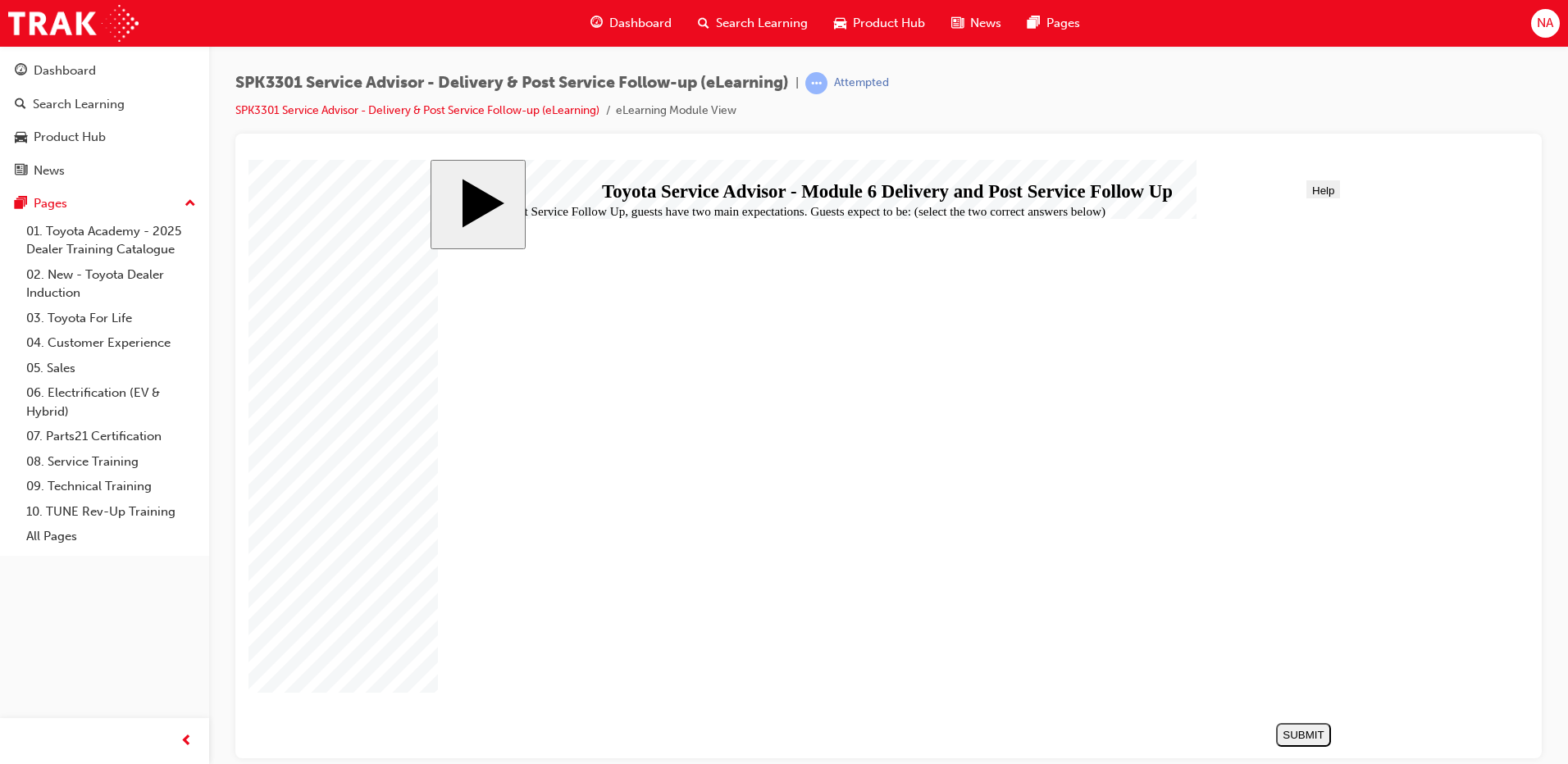
drag, startPoint x: 579, startPoint y: 532, endPoint x: 761, endPoint y: 602, distance: 195.0
checkbox input "true"
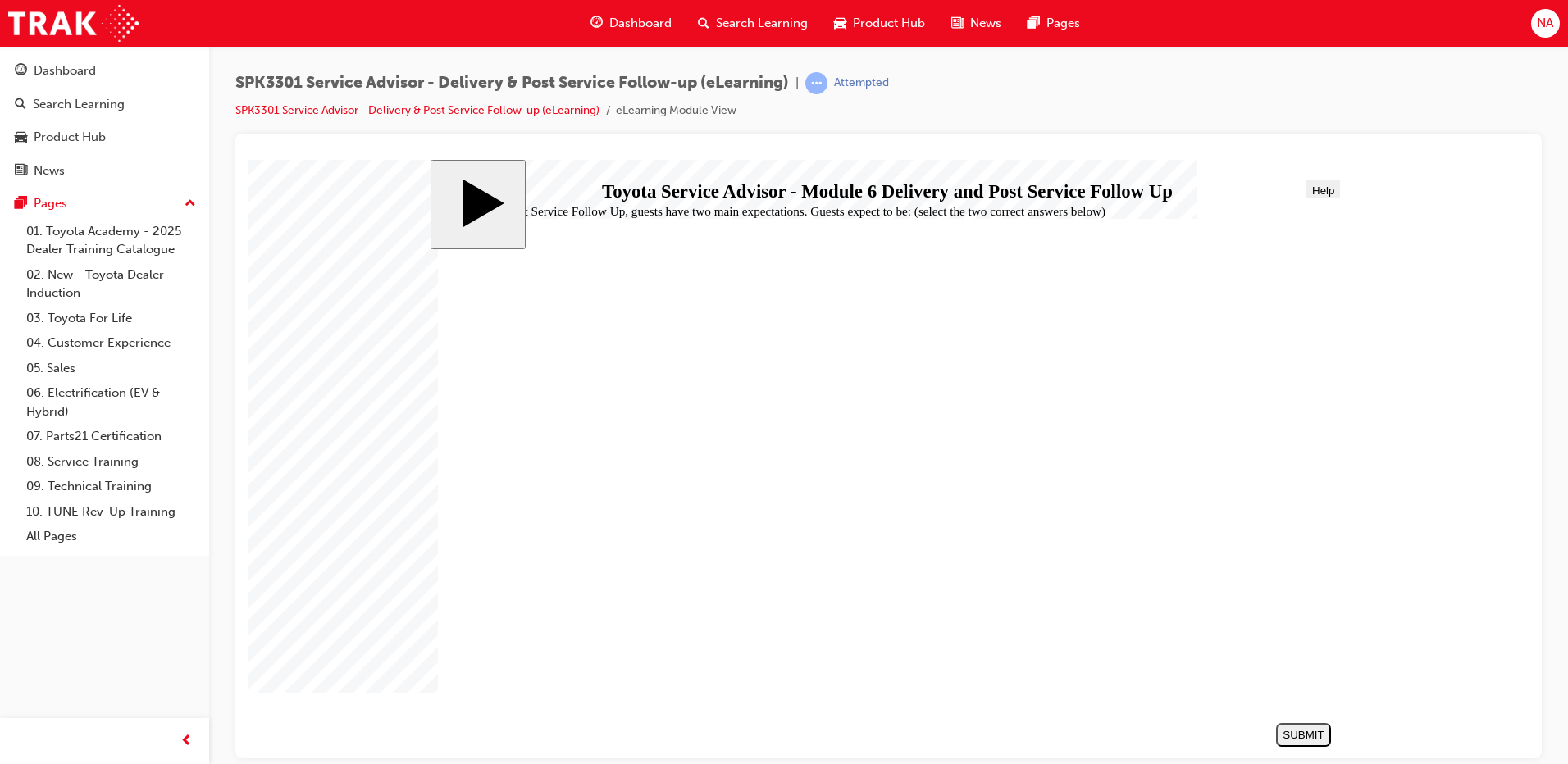
drag, startPoint x: 615, startPoint y: 425, endPoint x: 602, endPoint y: 448, distance: 26.4
checkbox input "false"
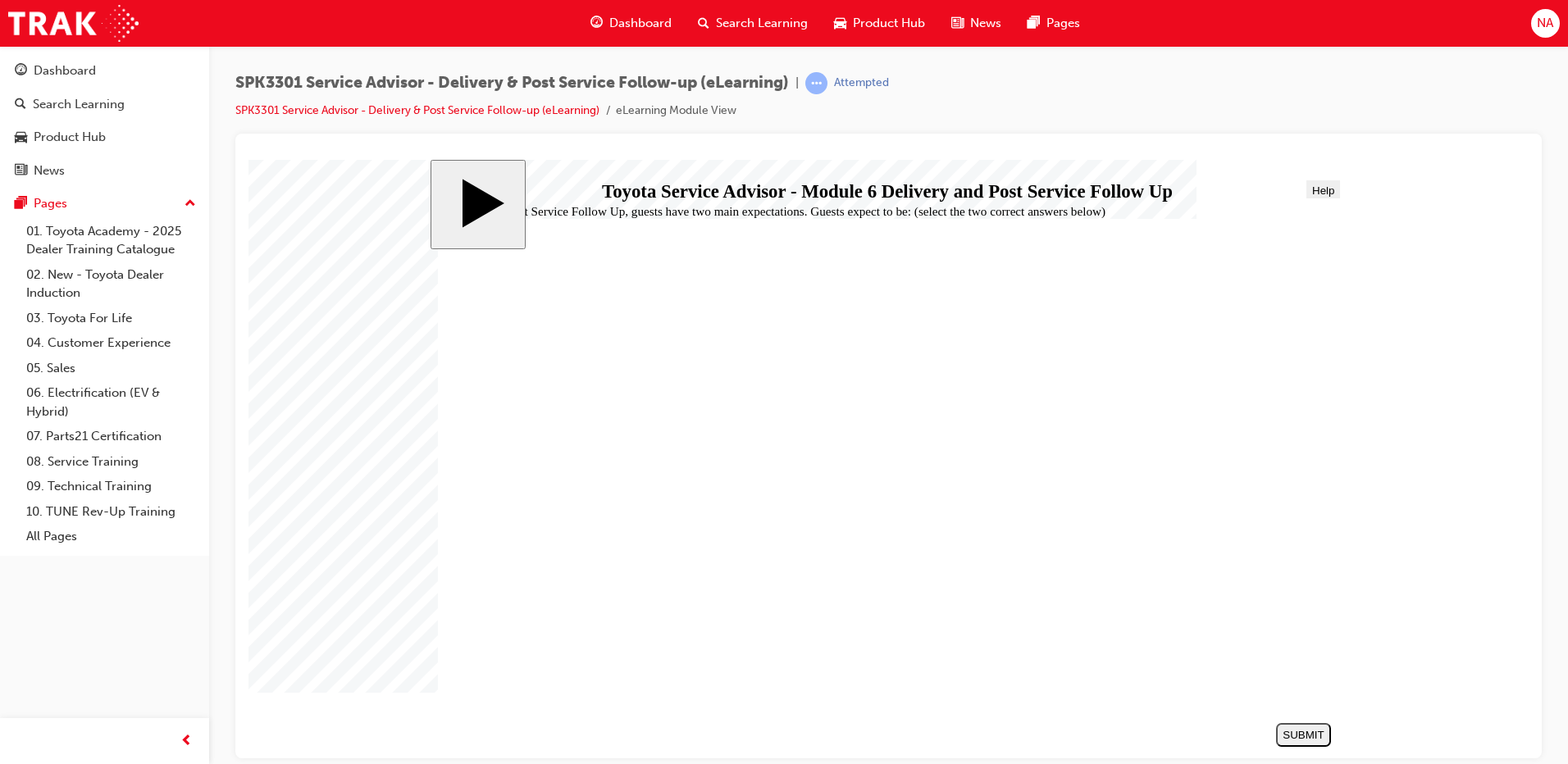
checkbox input "true"
click at [1324, 730] on div "SUBMIT" at bounding box center [1303, 735] width 42 height 13
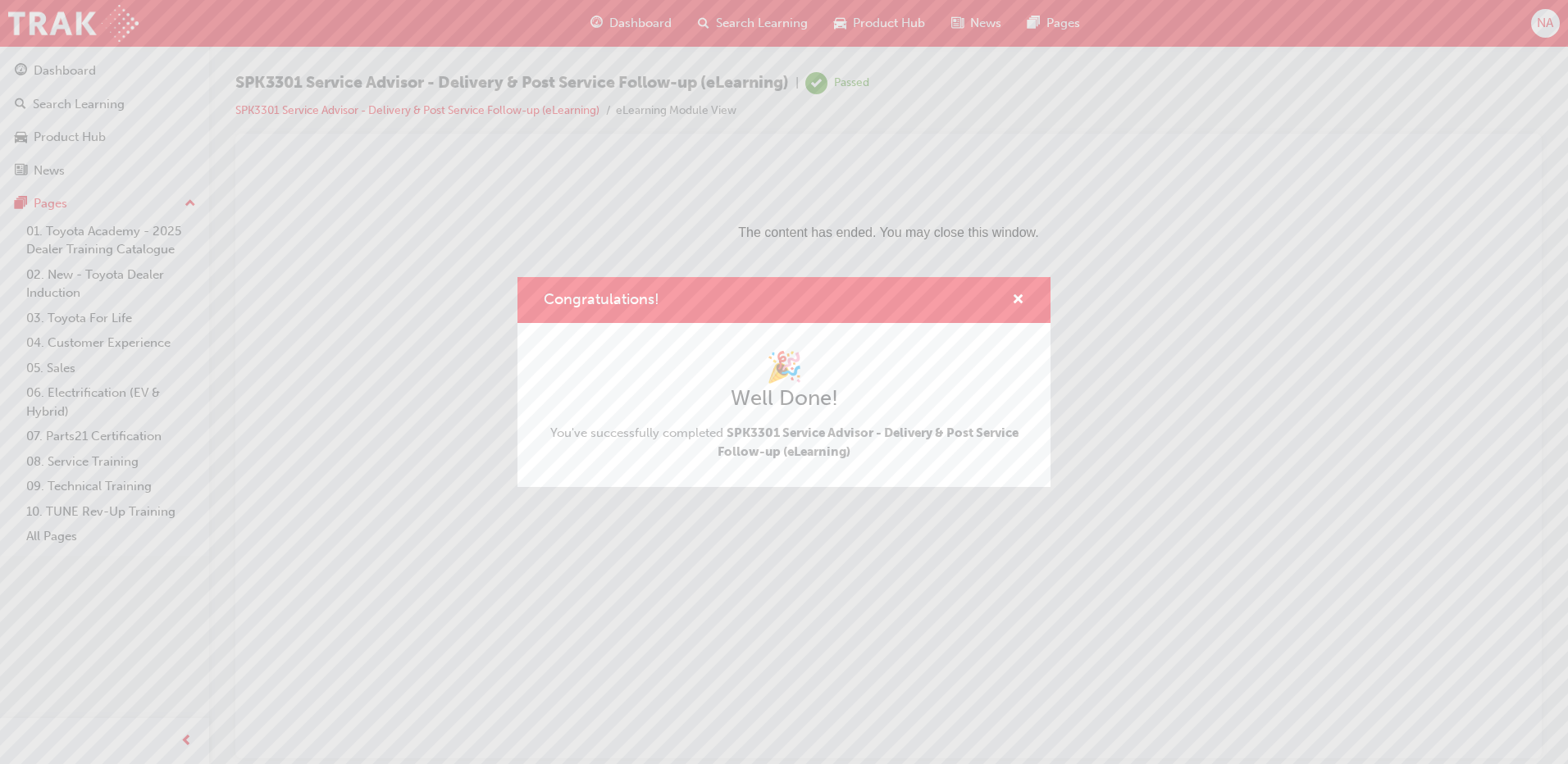
click at [1024, 294] on div "Congratulations!" at bounding box center [784, 300] width 533 height 47
click at [1018, 298] on span "cross-icon" at bounding box center [1018, 301] width 13 height 15
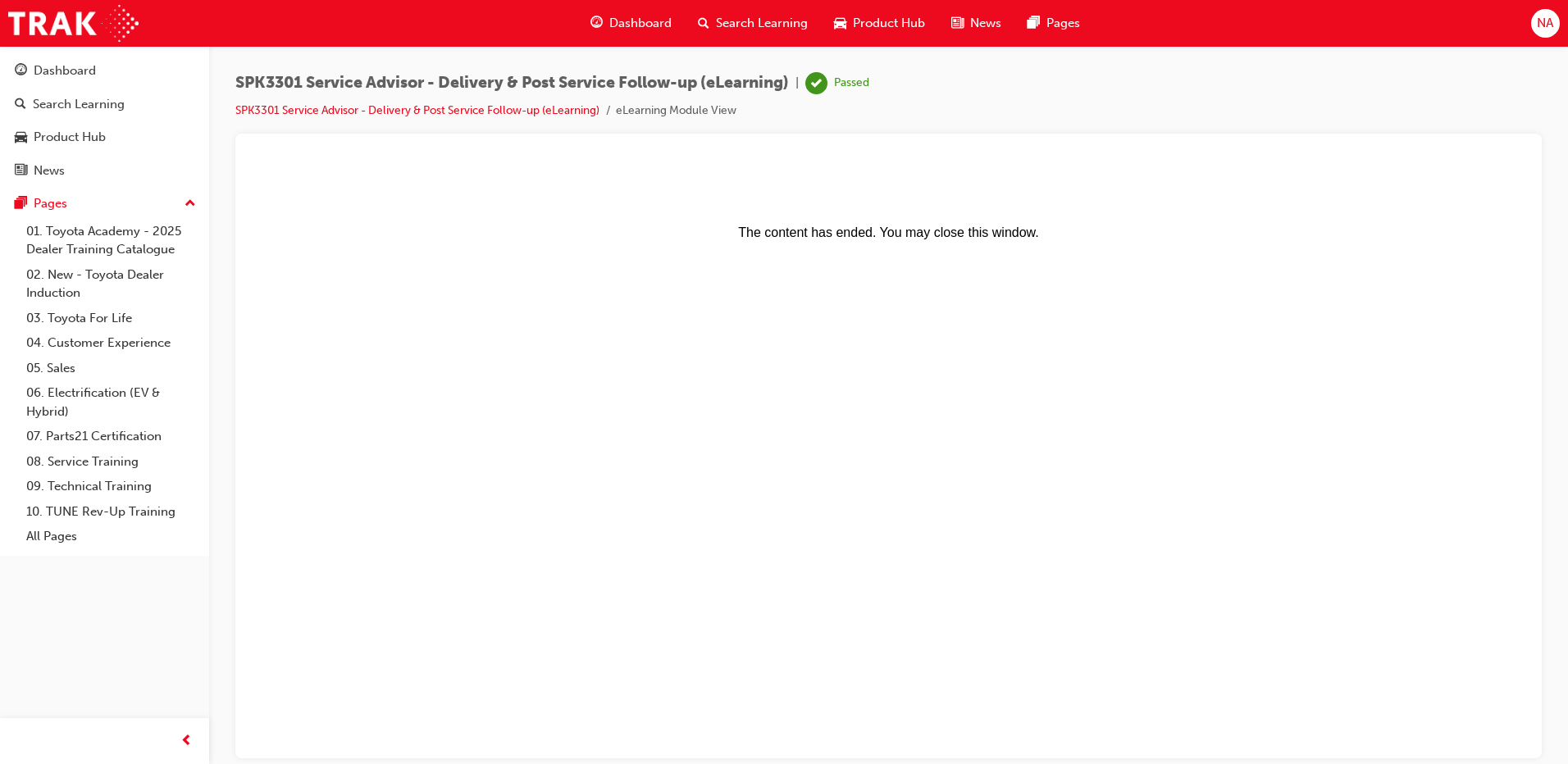
click at [734, 19] on span "Search Learning" at bounding box center [761, 24] width 92 height 19
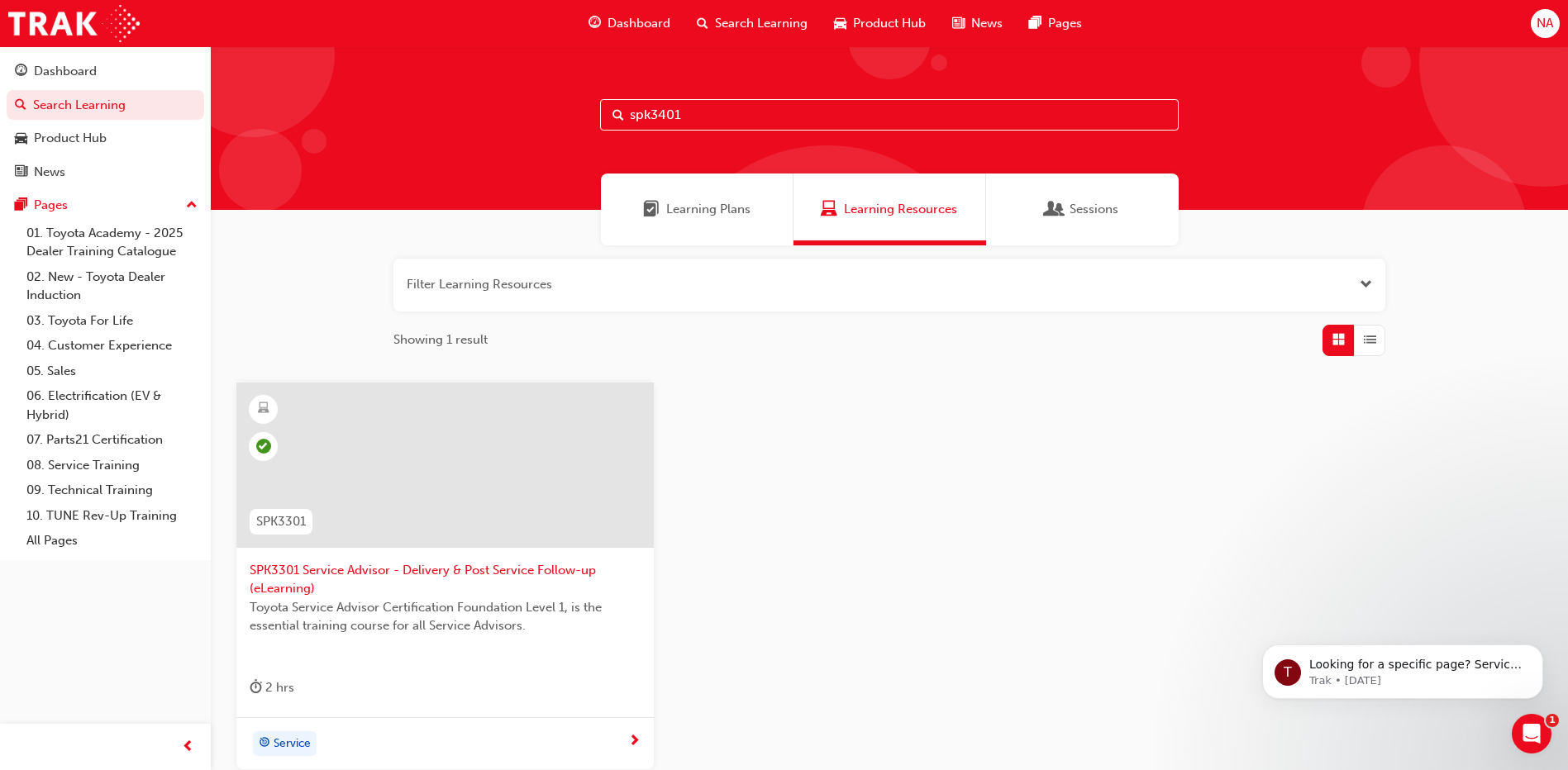
type input "spk3401"
click at [457, 478] on div at bounding box center [445, 465] width 417 height 165
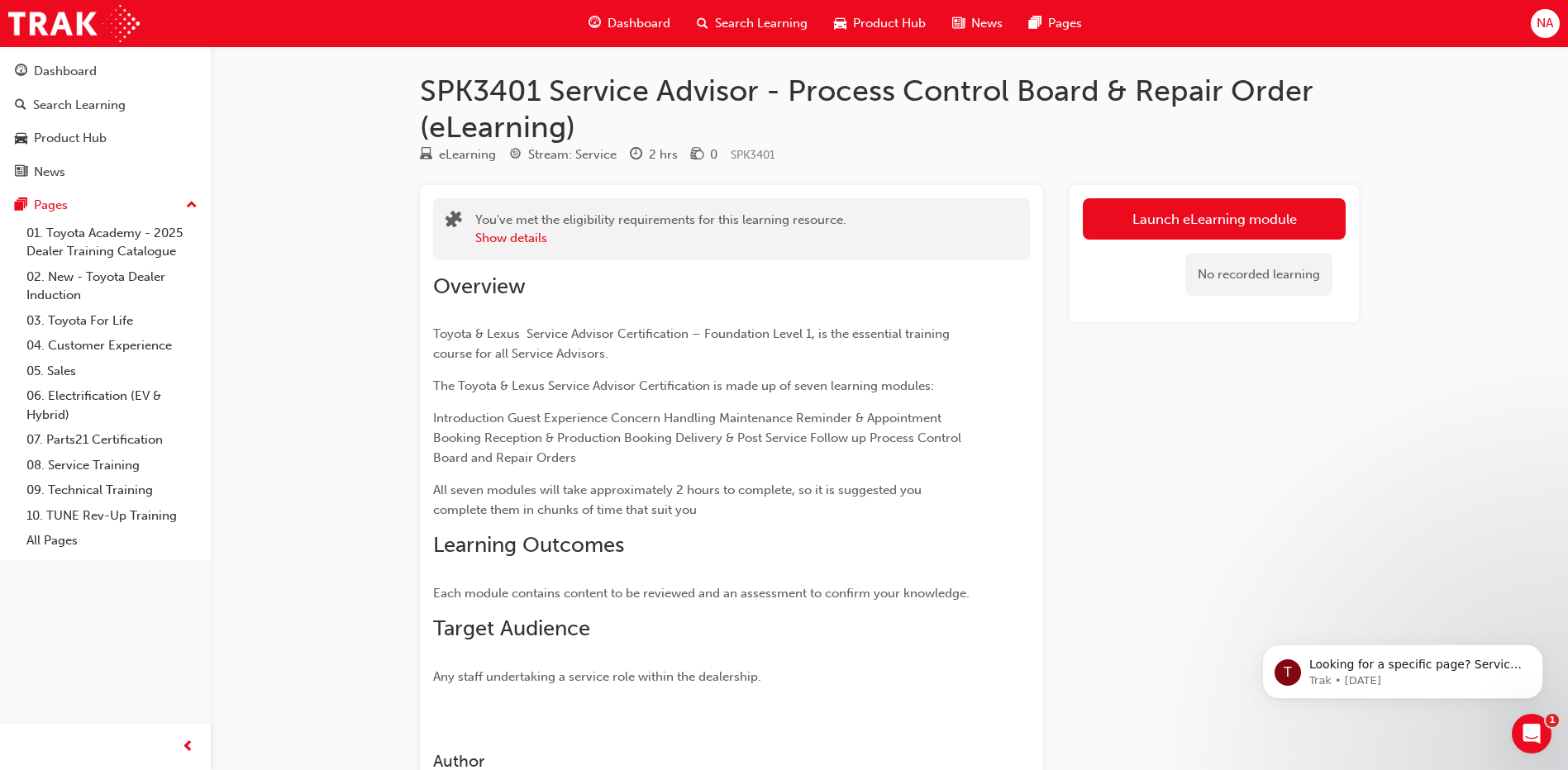
scroll to position [82, 0]
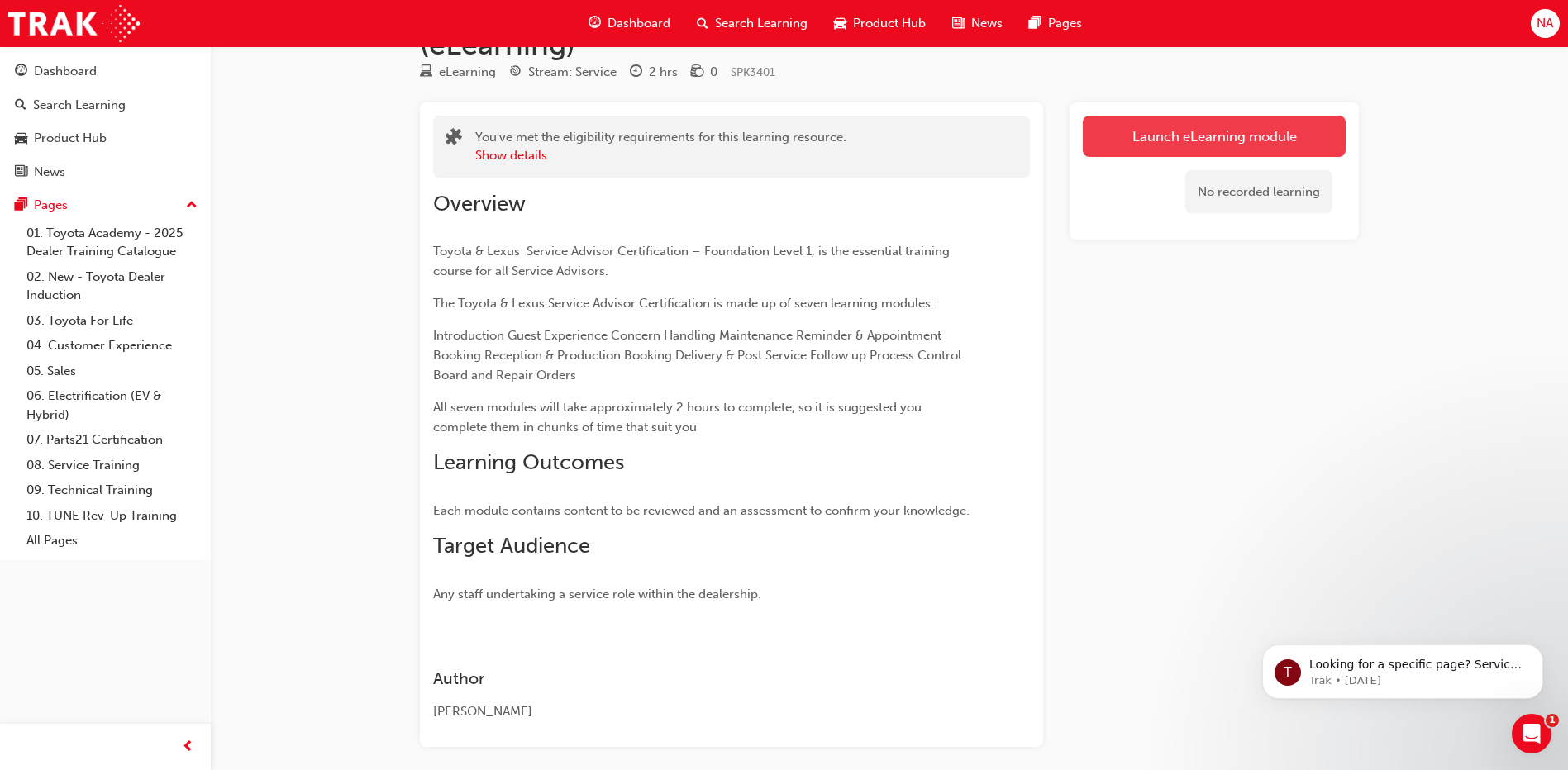
click at [1160, 117] on link "Launch eLearning module" at bounding box center [1214, 136] width 263 height 42
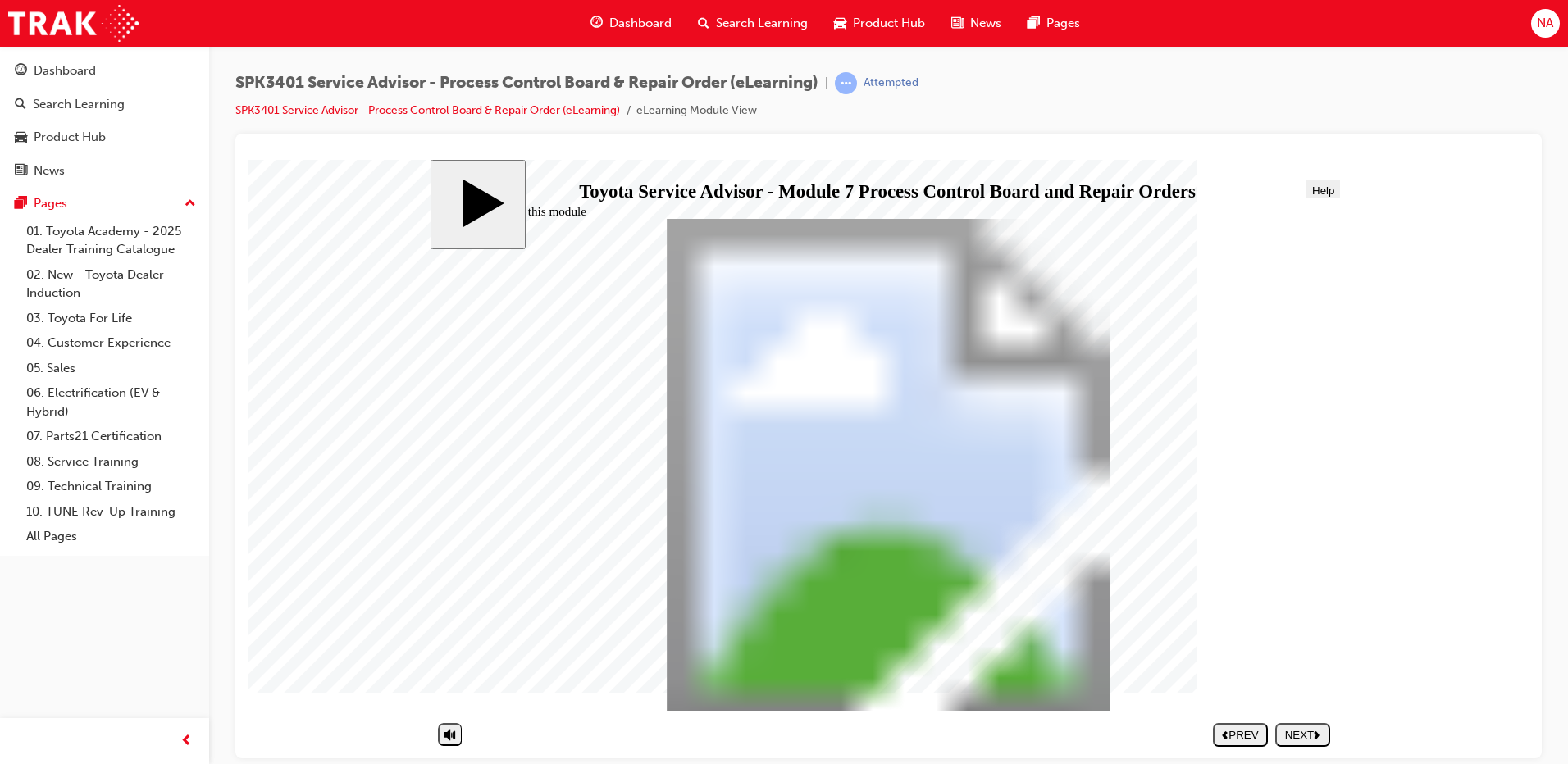
click at [1298, 736] on div "NEXT" at bounding box center [1303, 735] width 42 height 13
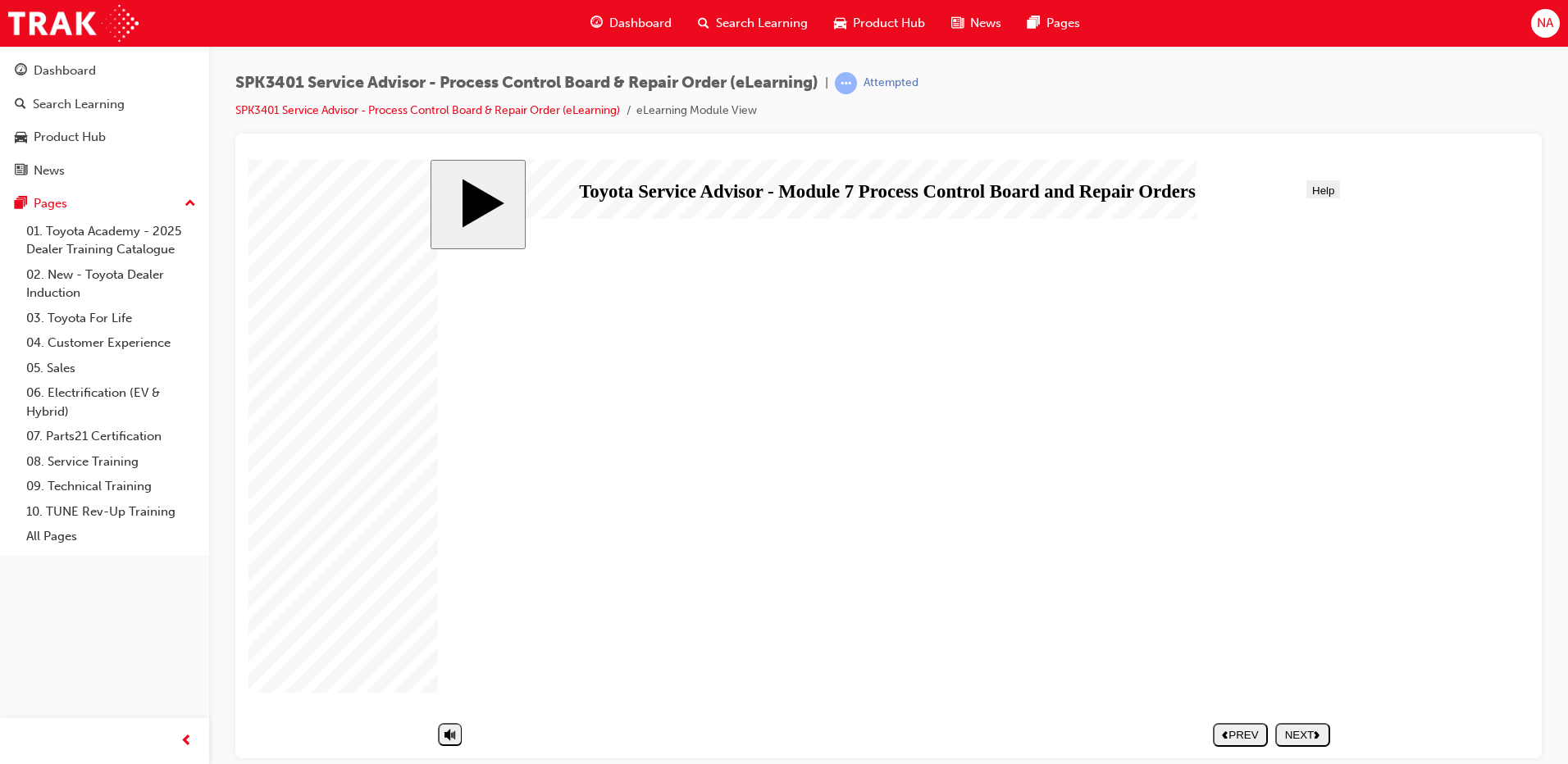
click at [1302, 731] on div "NEXT" at bounding box center [1303, 735] width 42 height 13
click at [1306, 735] on div "NEXT" at bounding box center [1303, 735] width 42 height 13
click at [1310, 736] on div "NEXT" at bounding box center [1303, 735] width 42 height 13
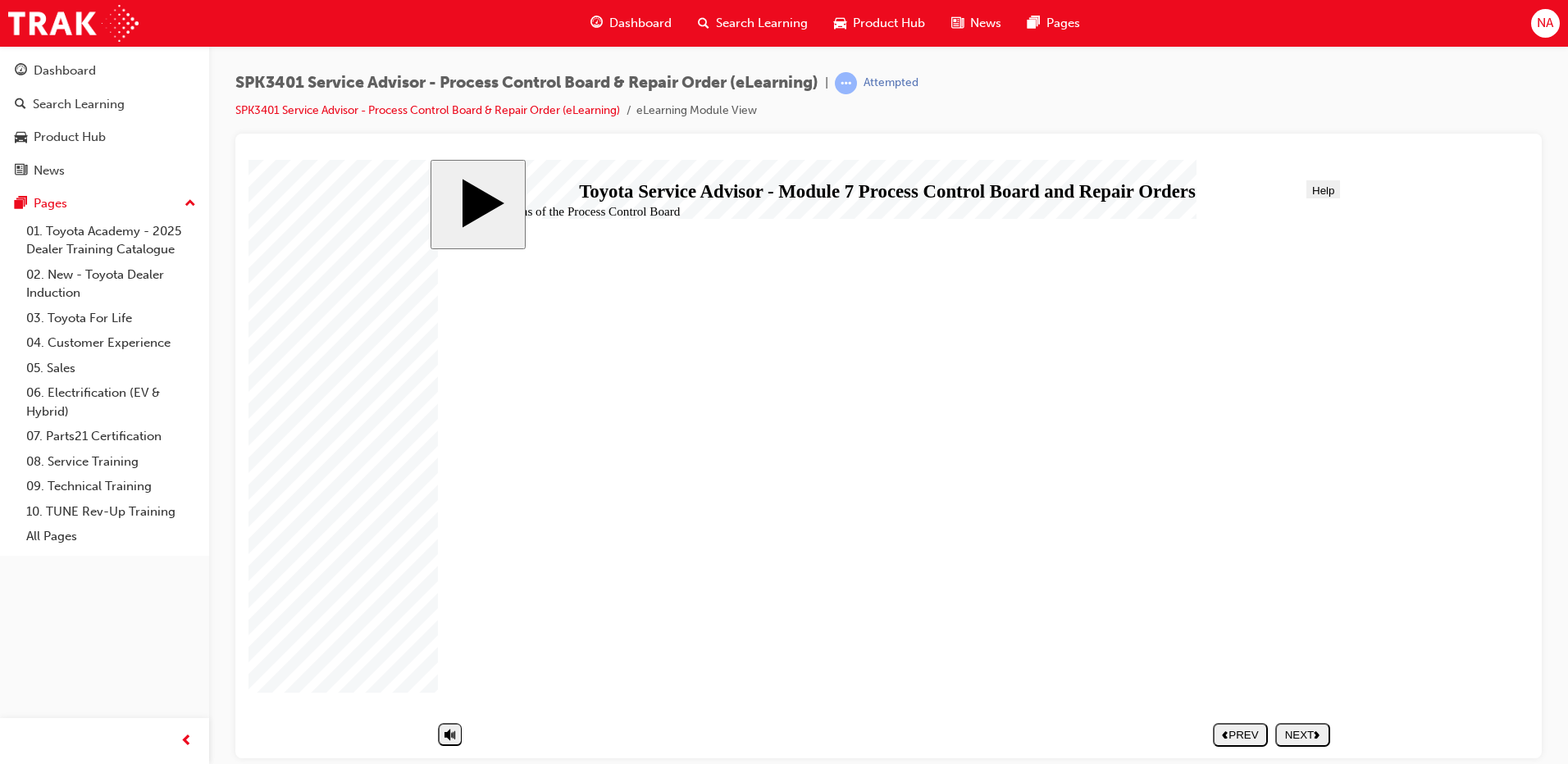
click at [1309, 735] on div "NEXT" at bounding box center [1303, 735] width 42 height 13
drag, startPoint x: 652, startPoint y: 503, endPoint x: 1102, endPoint y: 388, distance: 464.5
drag, startPoint x: 1058, startPoint y: 398, endPoint x: 691, endPoint y: 531, distance: 390.4
drag, startPoint x: 654, startPoint y: 544, endPoint x: 1179, endPoint y: 475, distance: 529.5
drag, startPoint x: 591, startPoint y: 512, endPoint x: 1061, endPoint y: 404, distance: 482.2
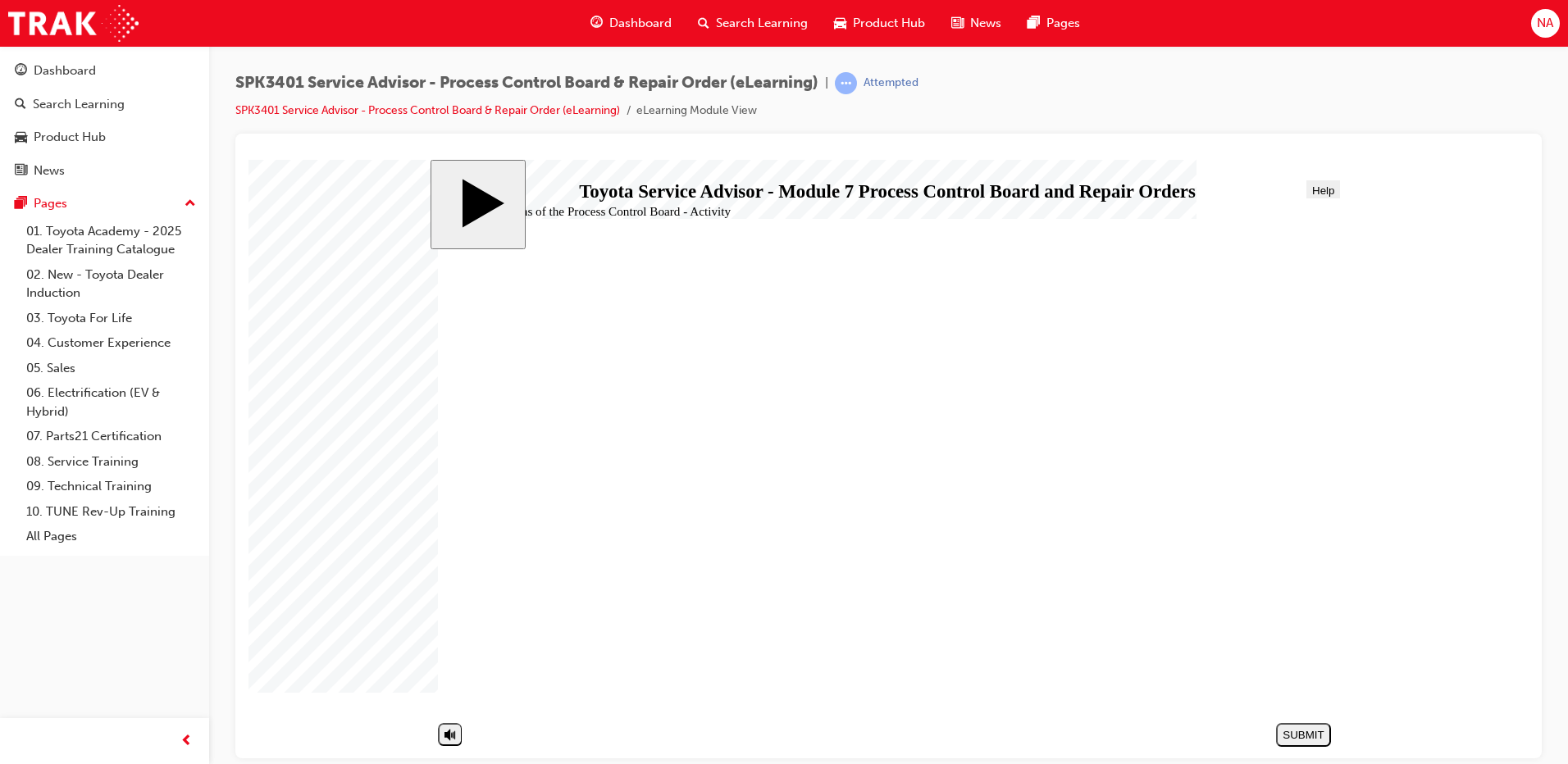
drag, startPoint x: 612, startPoint y: 431, endPoint x: 1009, endPoint y: 584, distance: 425.5
drag, startPoint x: 720, startPoint y: 469, endPoint x: 1104, endPoint y: 441, distance: 385.0
drag, startPoint x: 714, startPoint y: 479, endPoint x: 1043, endPoint y: 477, distance: 329.0
drag, startPoint x: 543, startPoint y: 578, endPoint x: 1016, endPoint y: 428, distance: 496.2
drag, startPoint x: 583, startPoint y: 538, endPoint x: 1046, endPoint y: 562, distance: 463.6
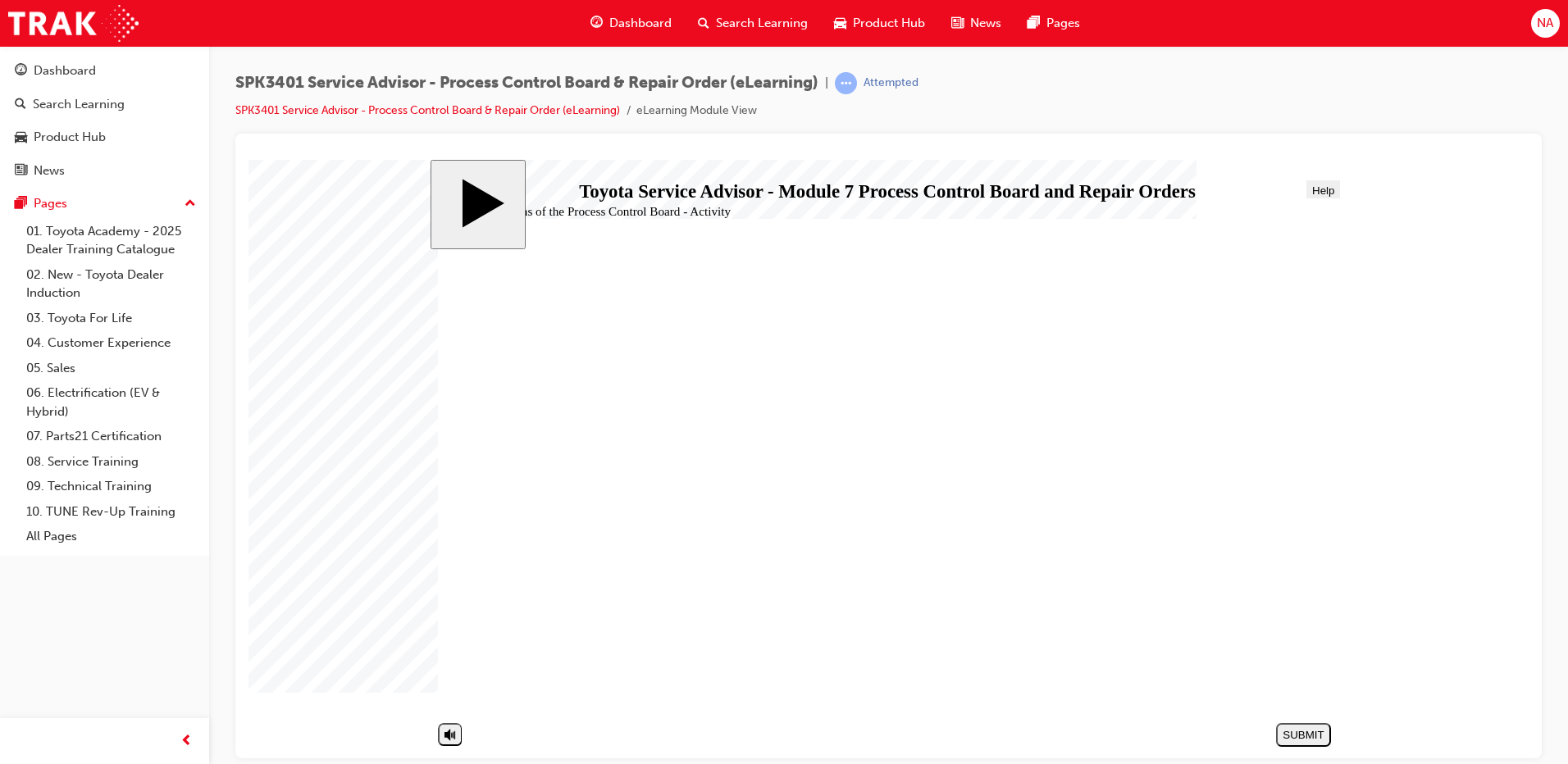
drag, startPoint x: 665, startPoint y: 540, endPoint x: 1028, endPoint y: 528, distance: 363.2
drag, startPoint x: 681, startPoint y: 621, endPoint x: 1106, endPoint y: 660, distance: 426.8
drag, startPoint x: 675, startPoint y: 651, endPoint x: 1053, endPoint y: 566, distance: 387.4
click at [1321, 736] on div "SUBMIT" at bounding box center [1303, 735] width 42 height 13
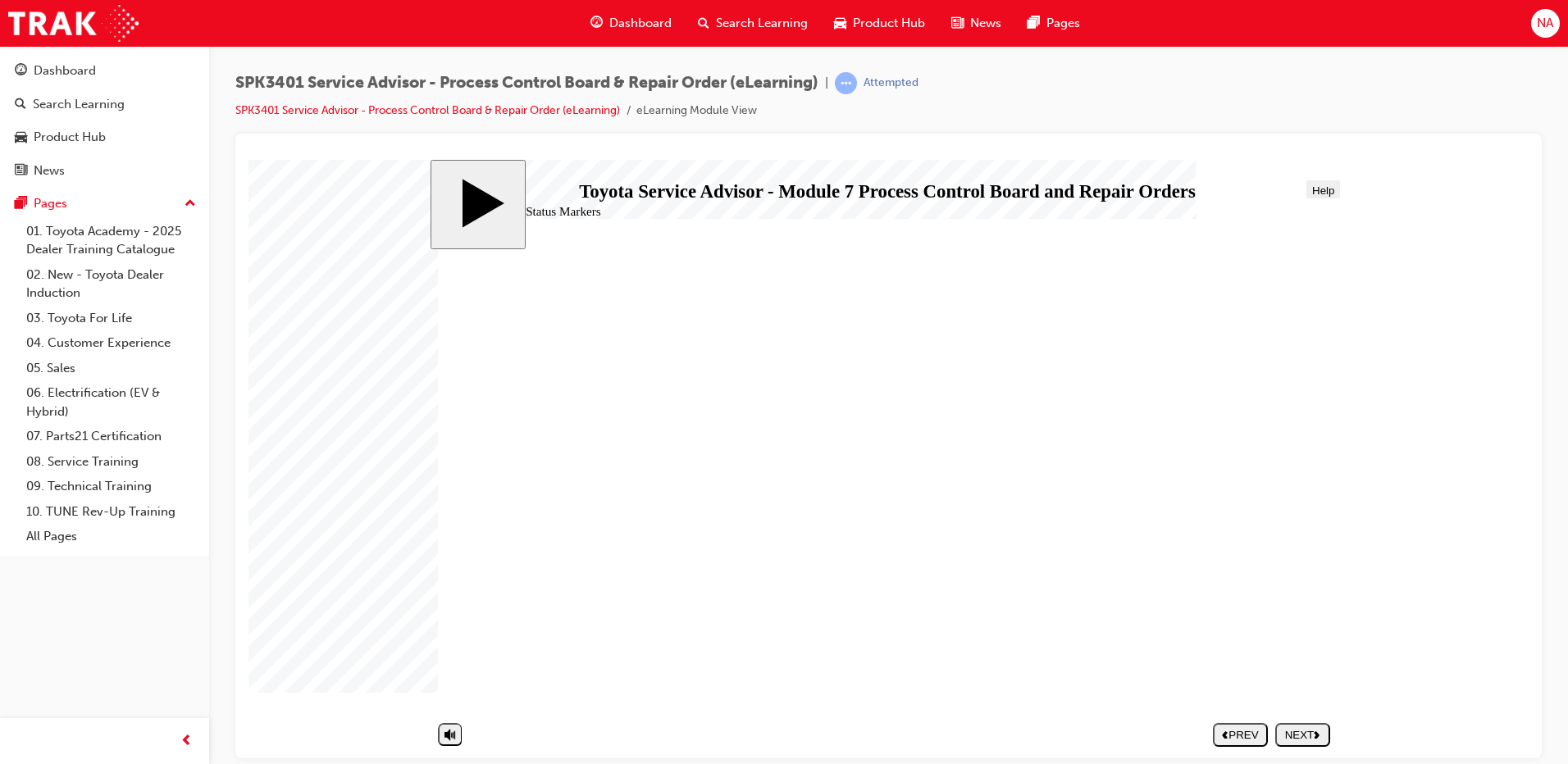
click at [1305, 730] on div "NEXT" at bounding box center [1303, 735] width 42 height 13
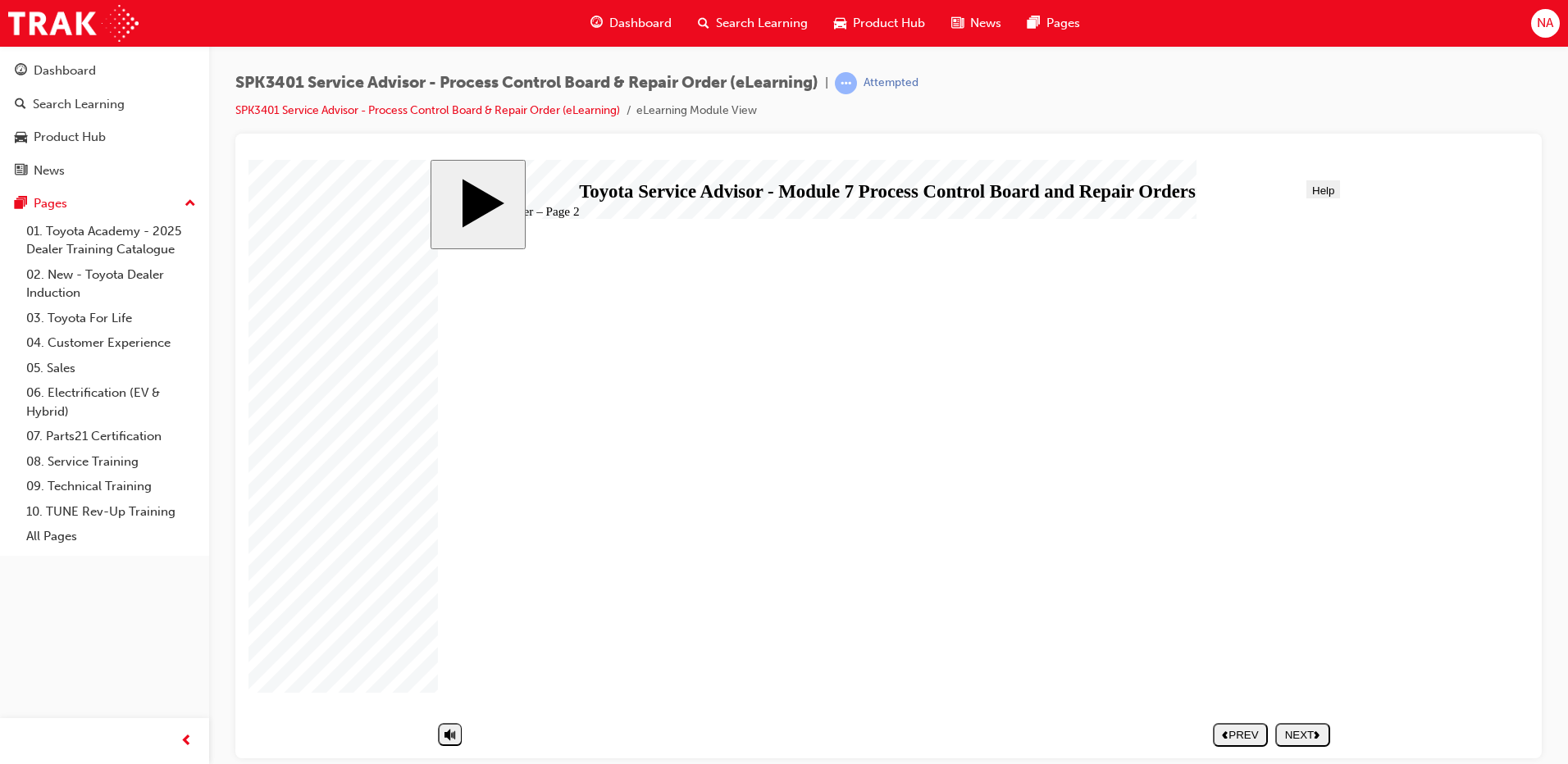
click at [1305, 730] on div "NEXT" at bounding box center [1303, 735] width 42 height 13
click at [1237, 730] on div "PREV" at bounding box center [1240, 735] width 42 height 13
click at [1292, 728] on button "NEXT" at bounding box center [1302, 735] width 55 height 24
click at [1315, 735] on icon "next" at bounding box center [1317, 735] width 7 height 8
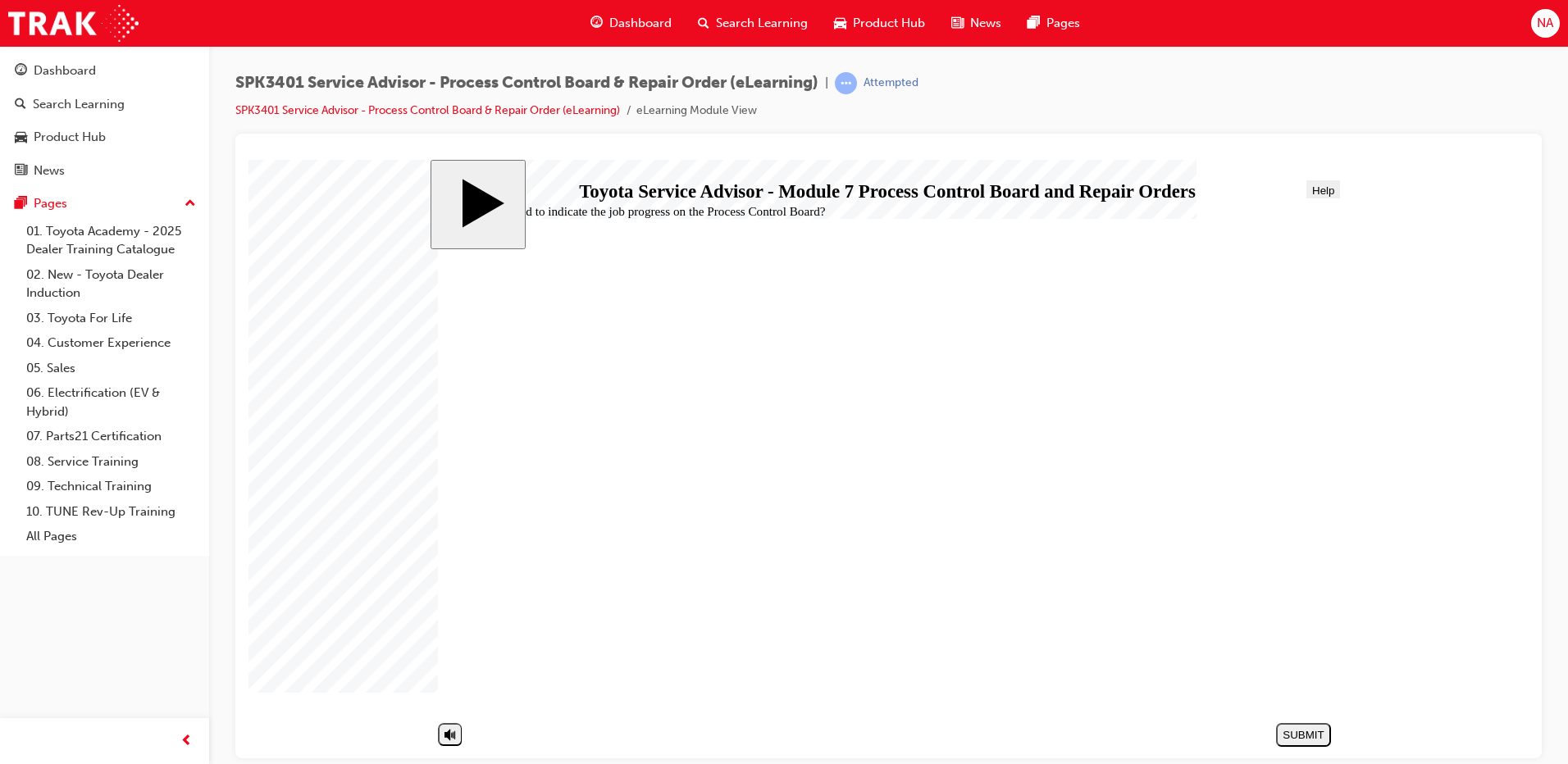
radio input "true"
click at [1316, 730] on div "SUBMIT" at bounding box center [1303, 735] width 42 height 13
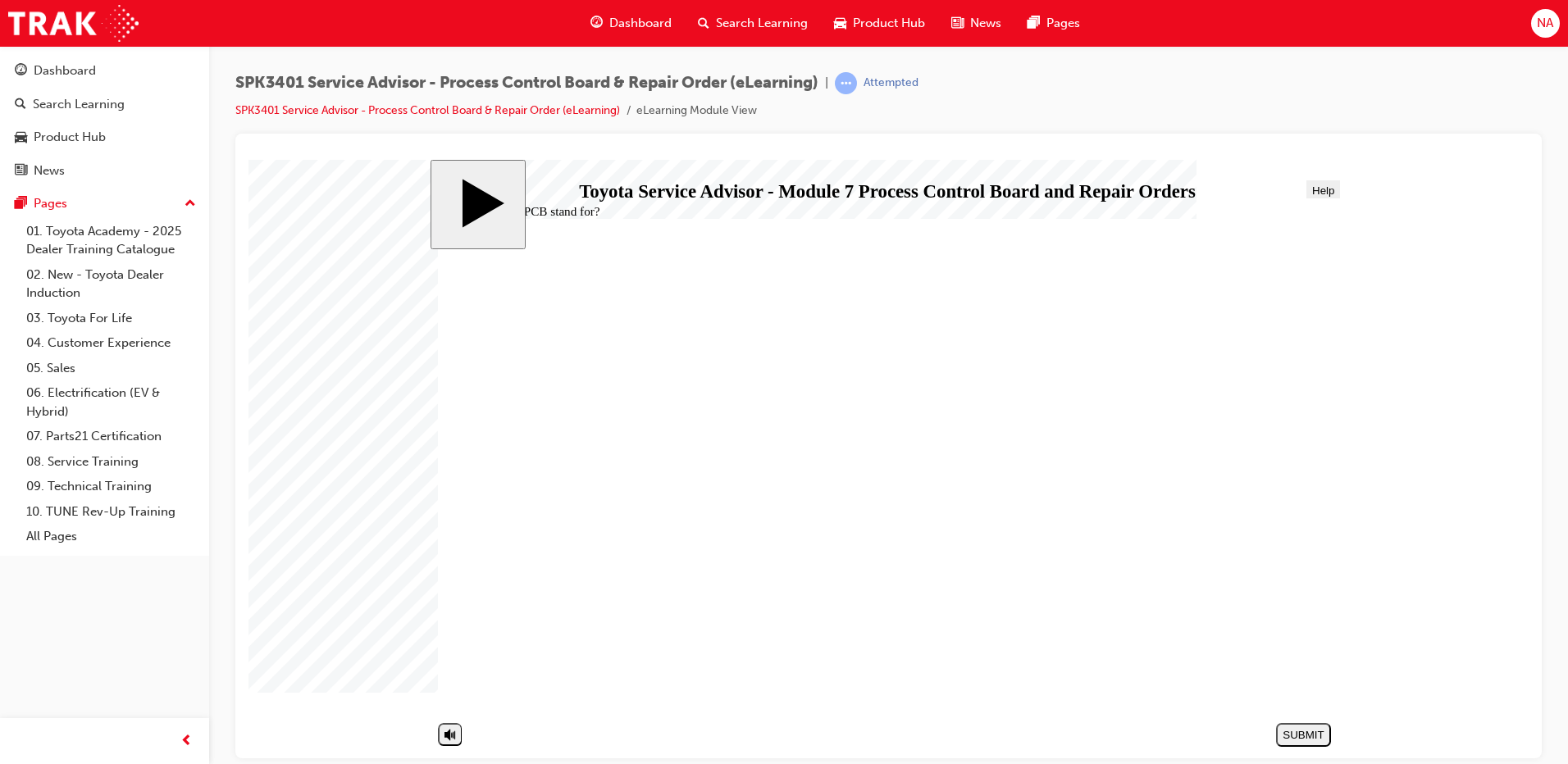
radio input "true"
click at [1309, 730] on div "SUBMIT" at bounding box center [1303, 735] width 42 height 13
radio input "true"
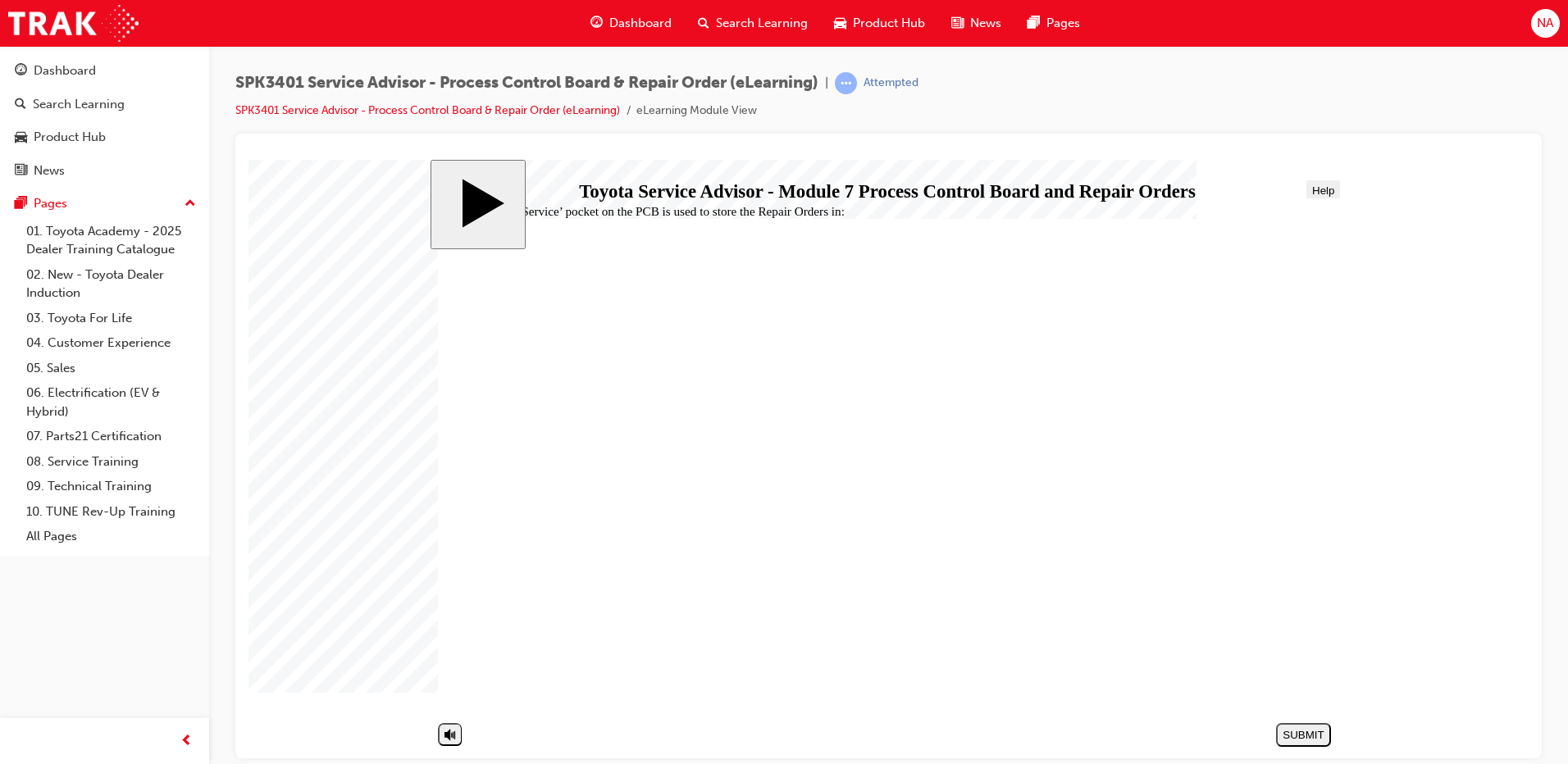
click at [1296, 741] on button "SUBMIT" at bounding box center [1303, 735] width 55 height 24
radio input "true"
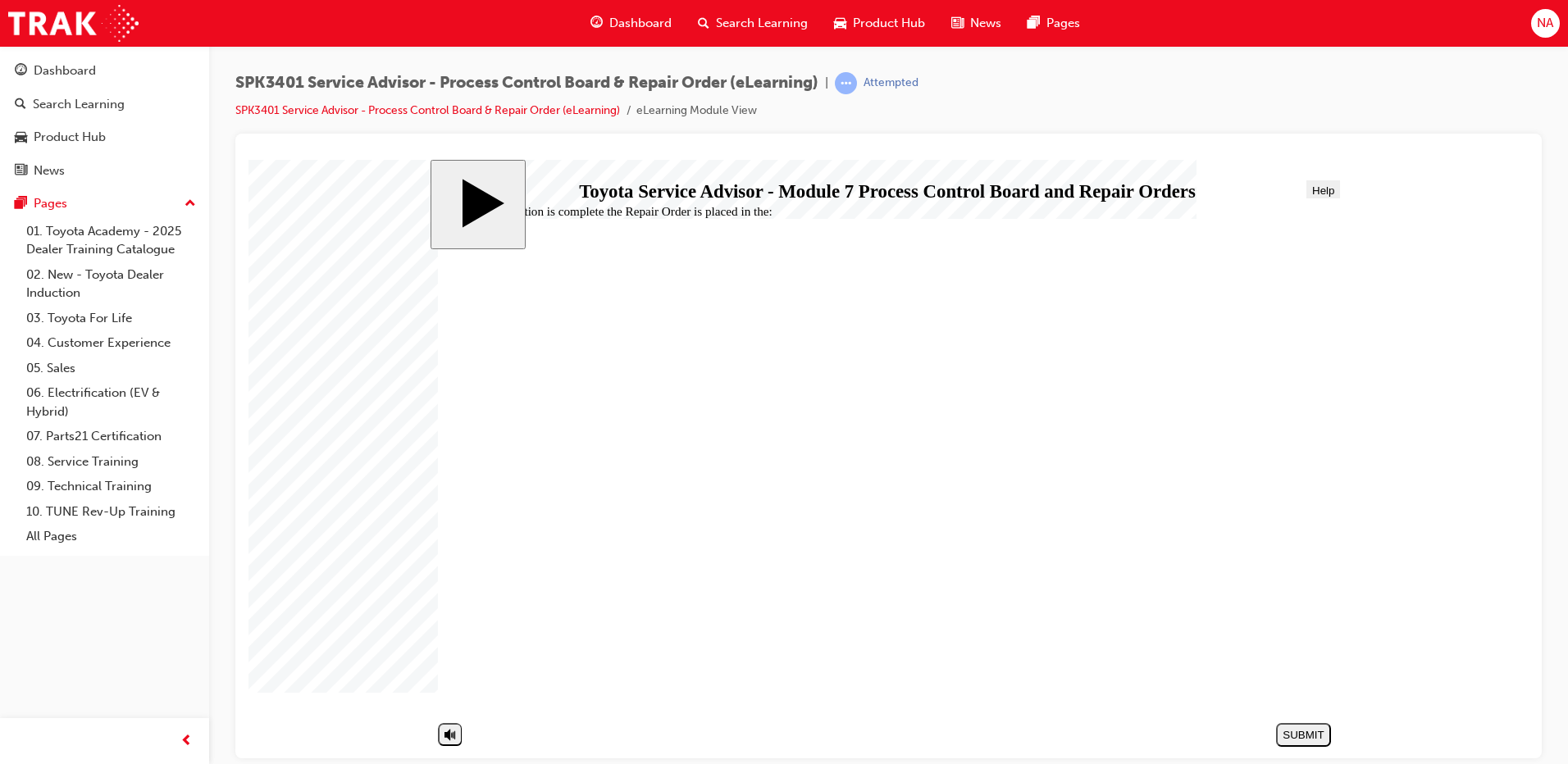
click at [1322, 724] on button "SUBMIT" at bounding box center [1303, 735] width 55 height 24
radio input "true"
click at [1320, 740] on div "SUBMIT" at bounding box center [1303, 735] width 42 height 13
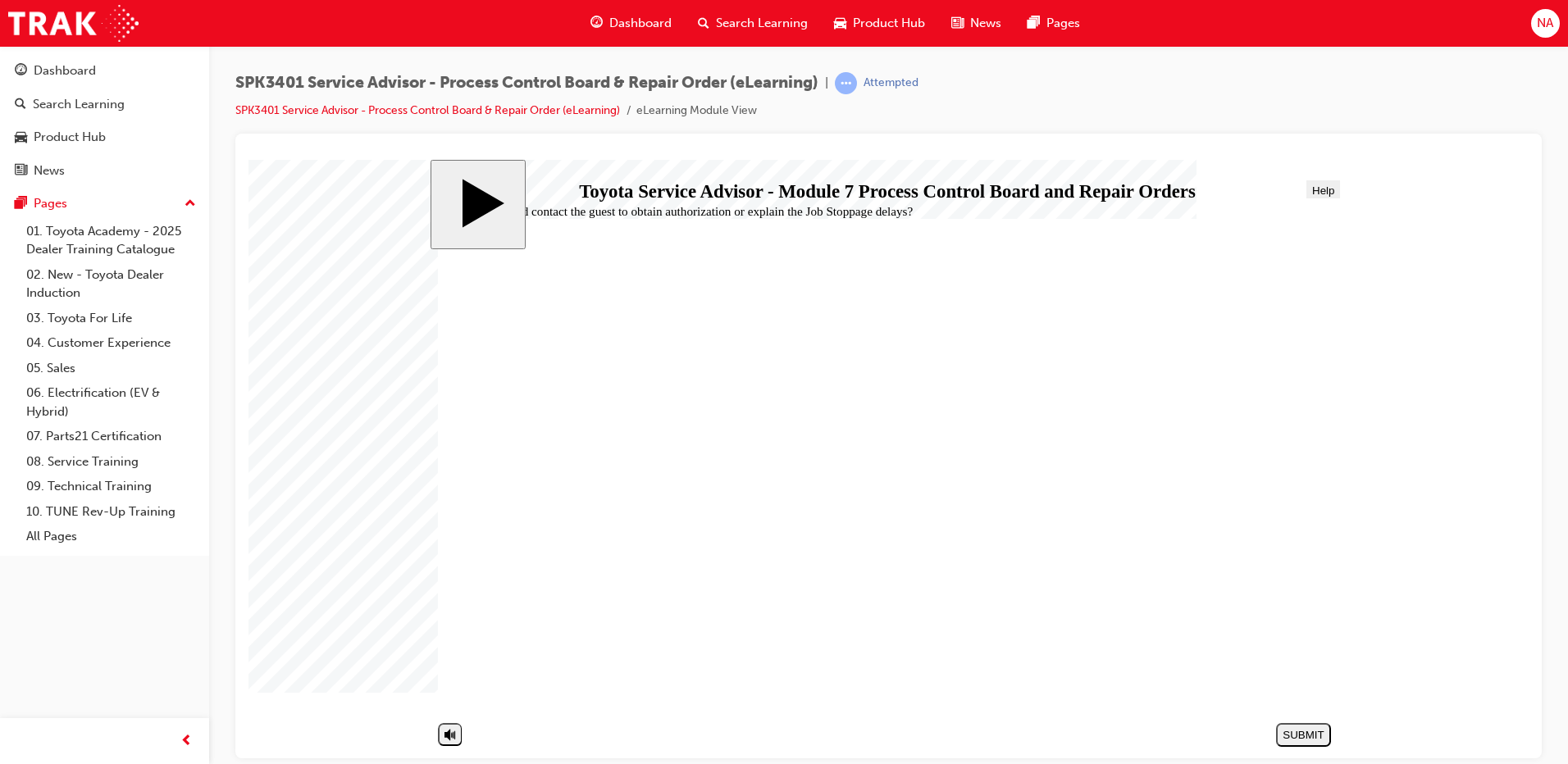
radio input "true"
click at [1312, 730] on div "SUBMIT" at bounding box center [1303, 735] width 42 height 13
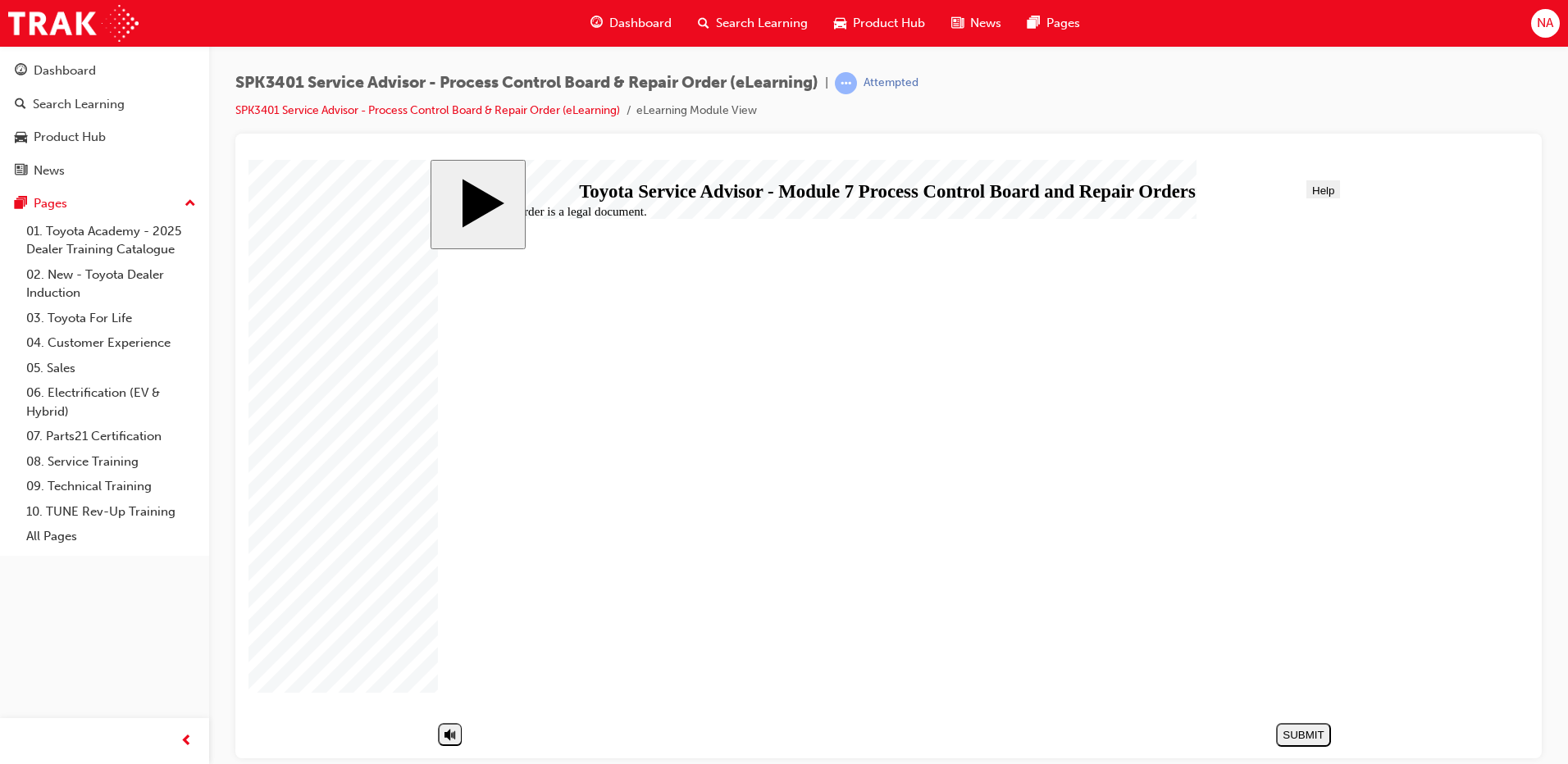
radio input "true"
click at [1312, 737] on div "SUBMIT" at bounding box center [1303, 735] width 42 height 13
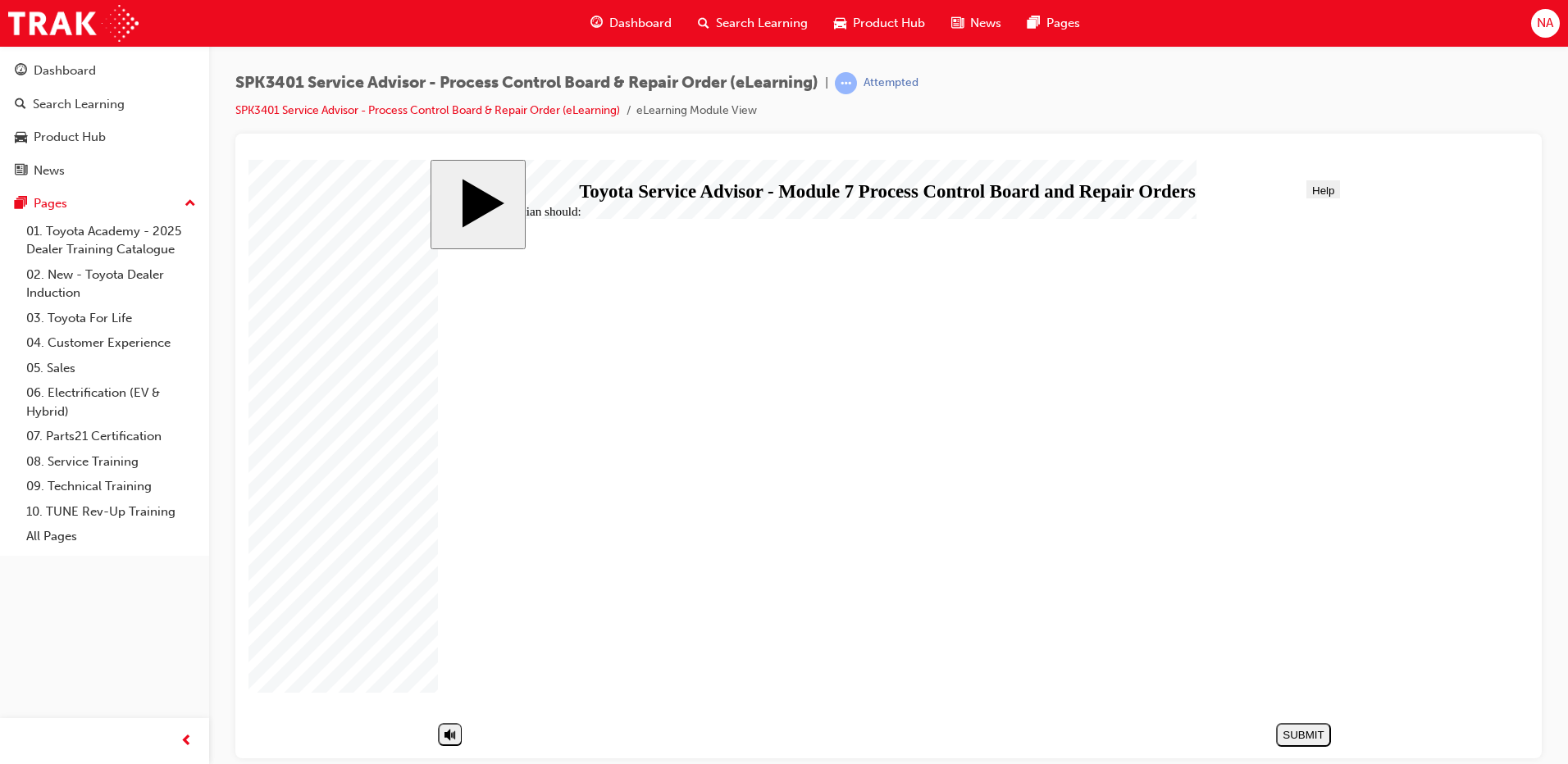
radio input "true"
click at [1309, 730] on div "SUBMIT" at bounding box center [1303, 735] width 42 height 13
radio input "true"
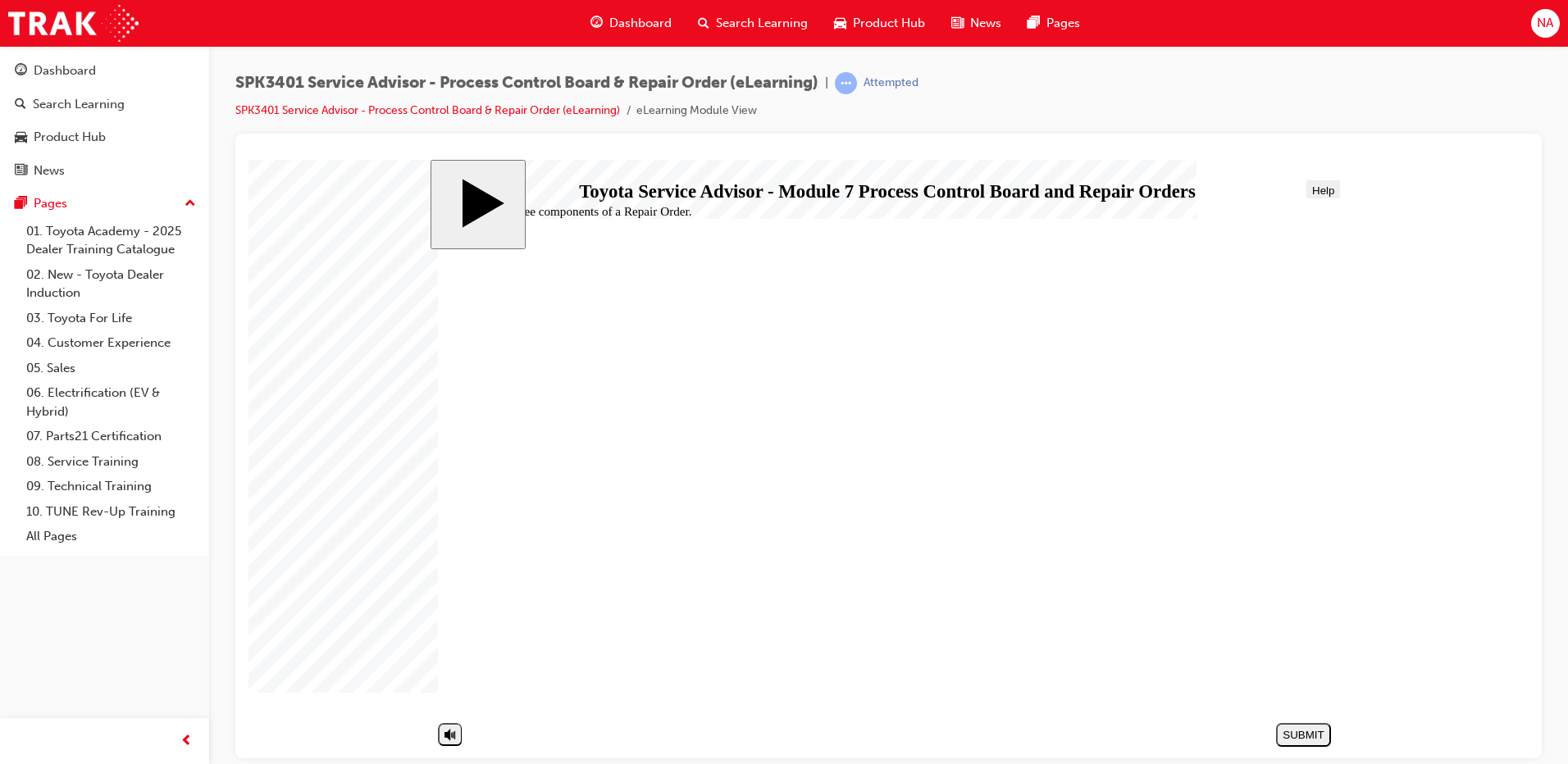
click at [1322, 735] on div "SUBMIT" at bounding box center [1303, 735] width 42 height 13
drag, startPoint x: 526, startPoint y: 420, endPoint x: 723, endPoint y: 450, distance: 199.3
radio input "true"
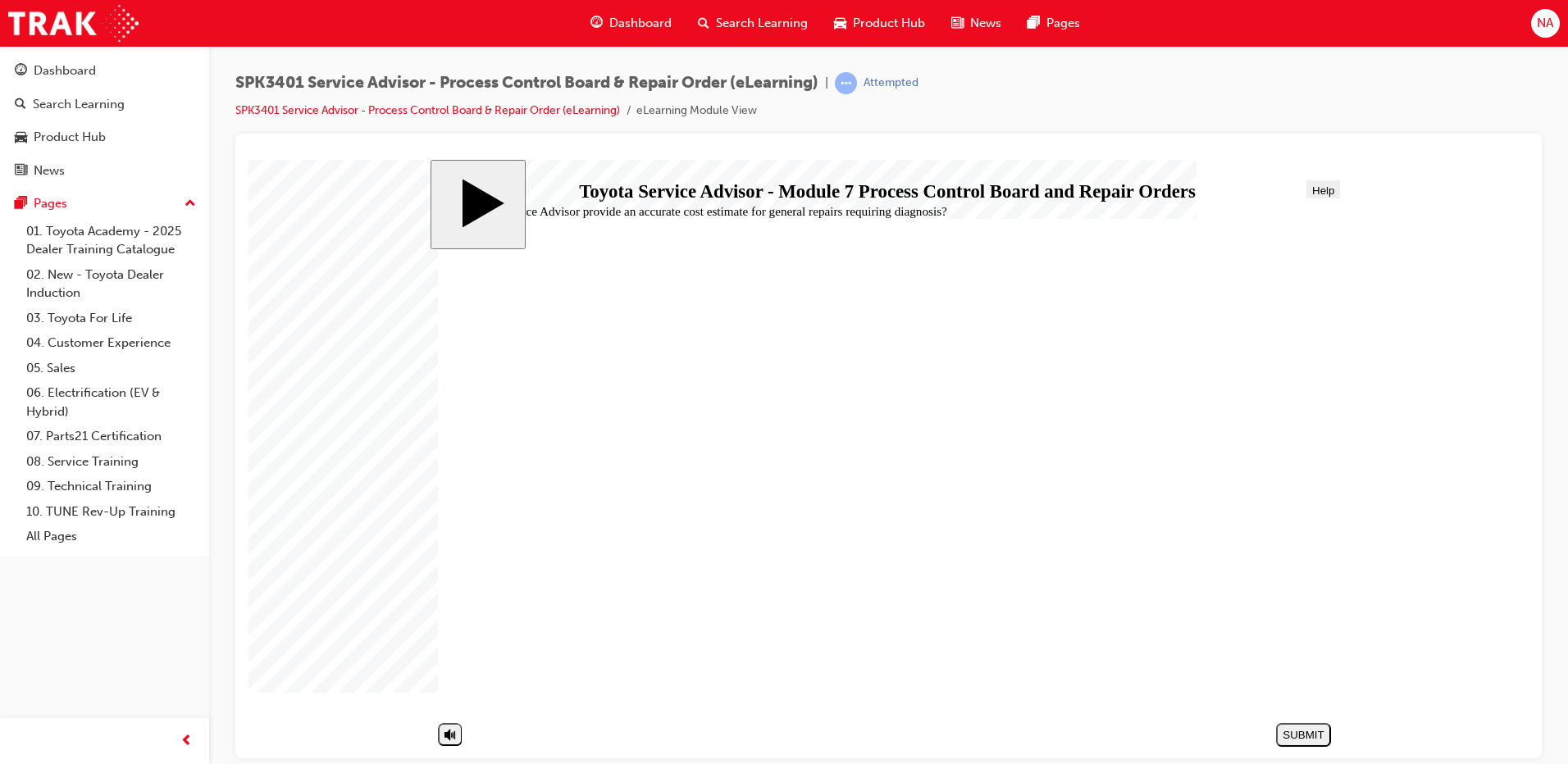
click at [1303, 731] on div "SUBMIT" at bounding box center [1303, 735] width 42 height 13
click at [778, 15] on span "Search Learning" at bounding box center [761, 24] width 92 height 19
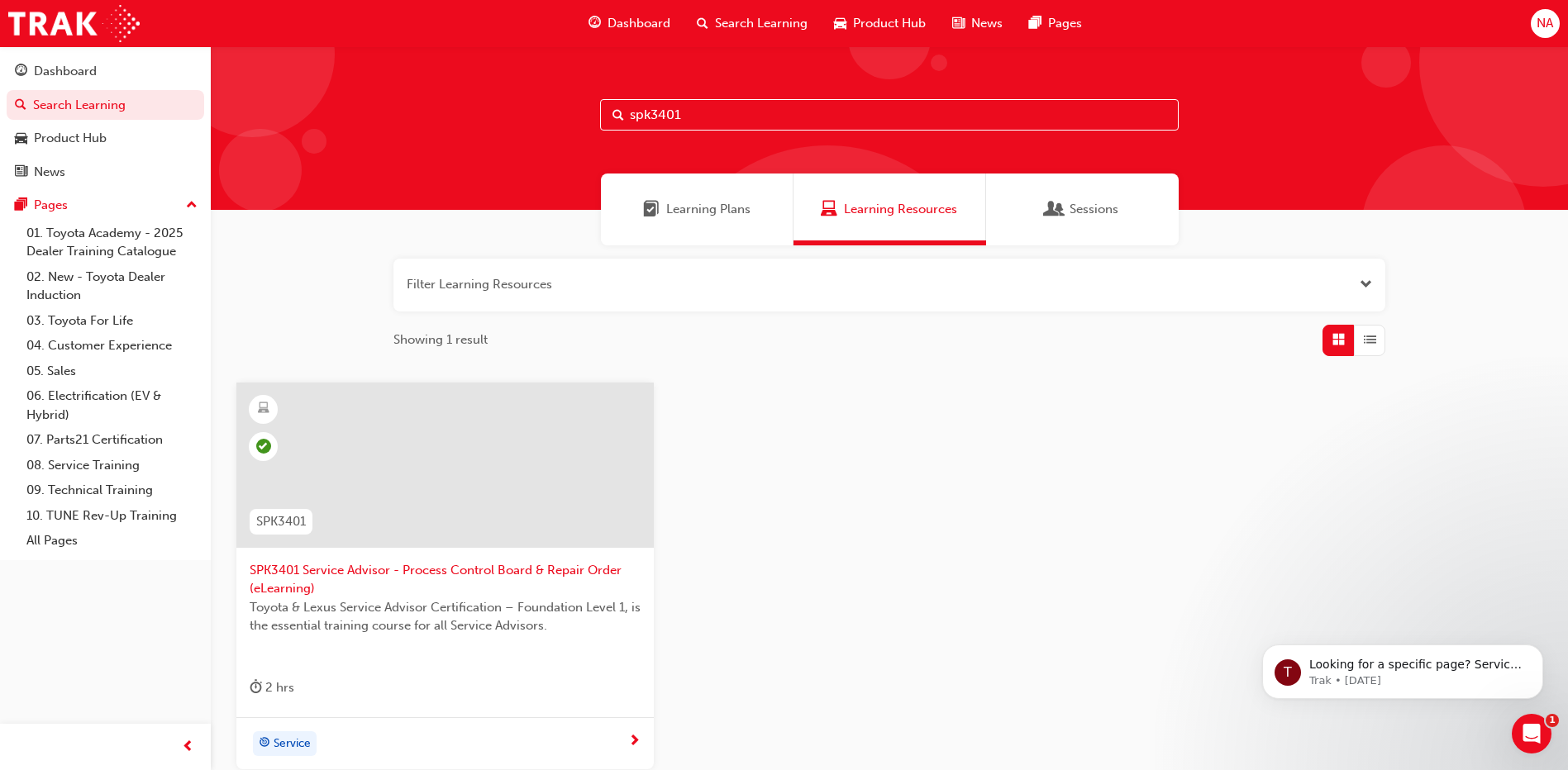
click at [670, 114] on input "spk3401" at bounding box center [890, 114] width 578 height 31
type input "spk3501"
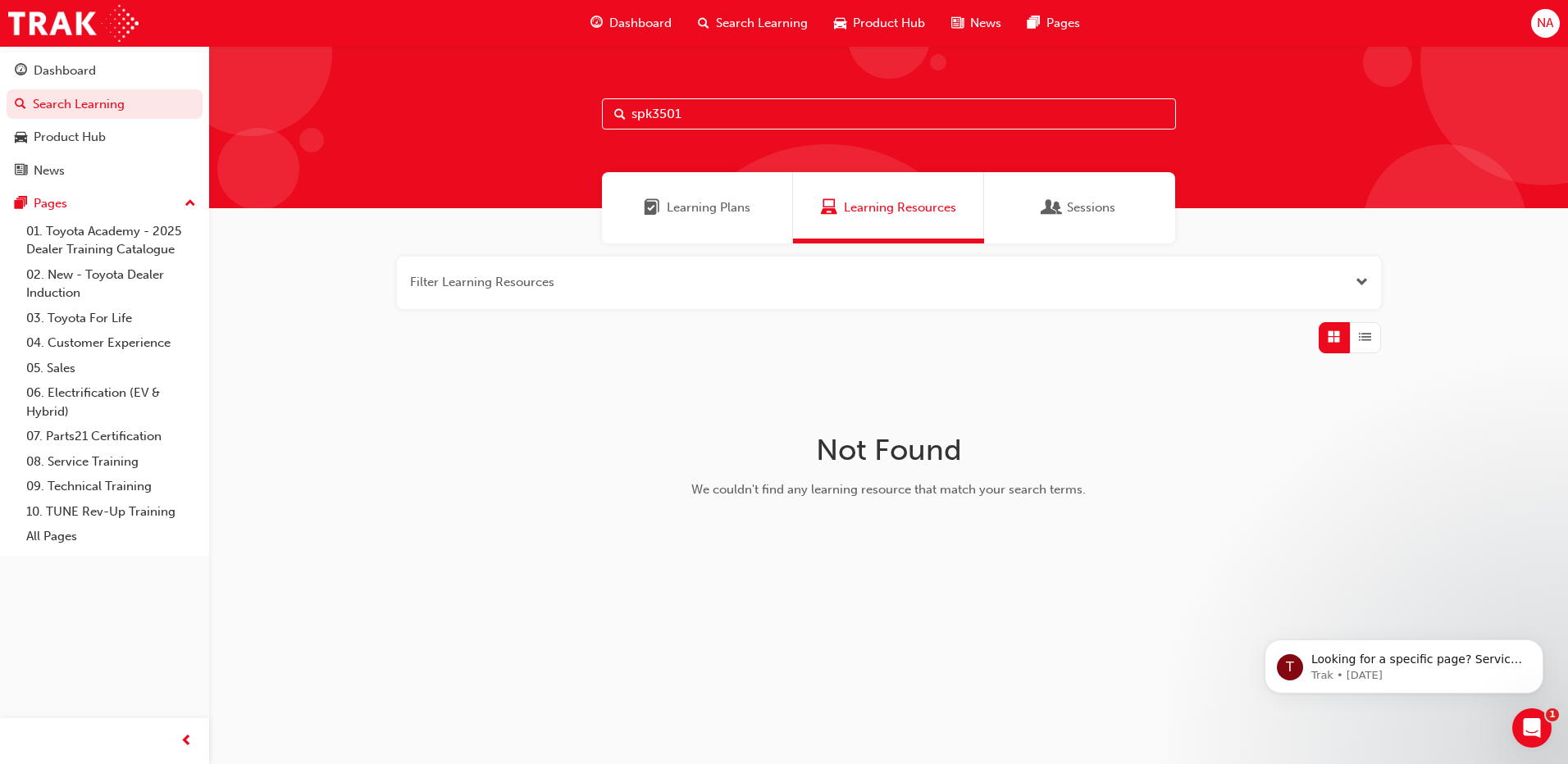
drag, startPoint x: 718, startPoint y: 111, endPoint x: 612, endPoint y: 116, distance: 106.1
click at [612, 116] on input "spk3501" at bounding box center [888, 114] width 574 height 31
